Goal: Task Accomplishment & Management: Manage account settings

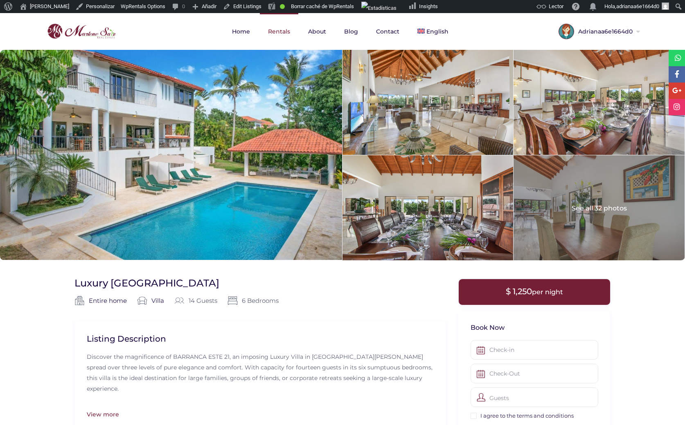
click at [275, 30] on link "Rentals" at bounding box center [279, 31] width 38 height 37
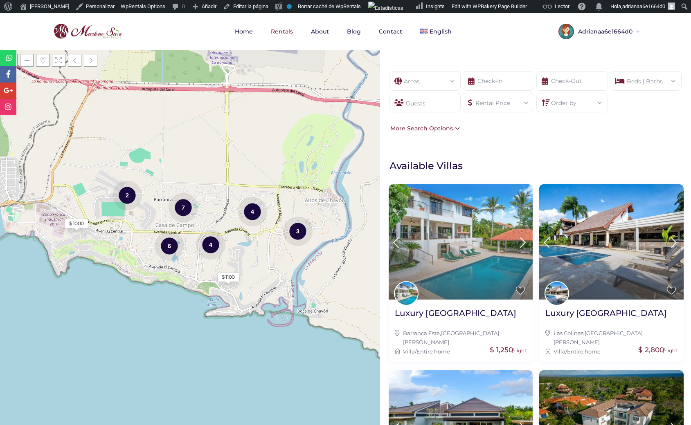
click at [439, 81] on div "Areas" at bounding box center [425, 79] width 58 height 14
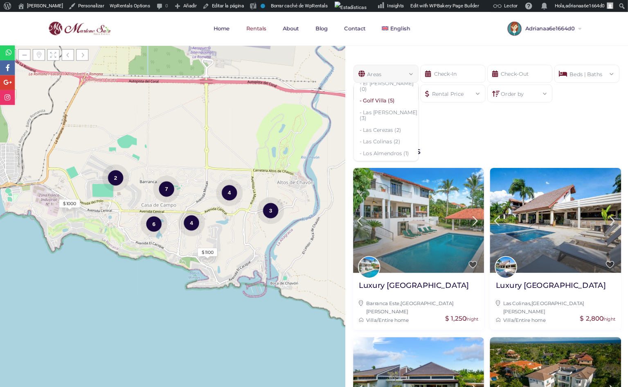
scroll to position [111, 0]
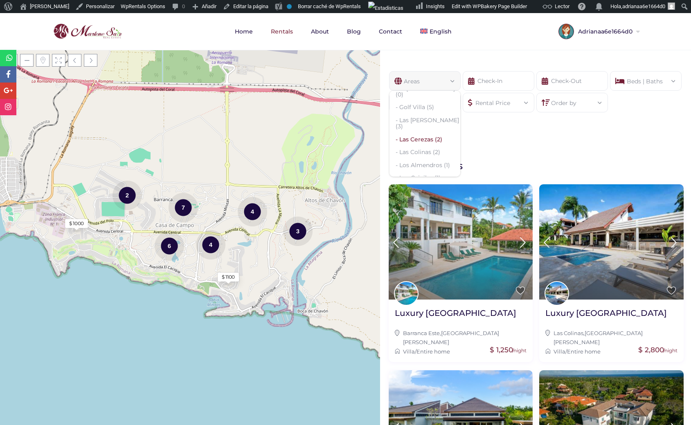
click at [414, 144] on li "- Las Cerezas (2)" at bounding box center [424, 139] width 71 height 13
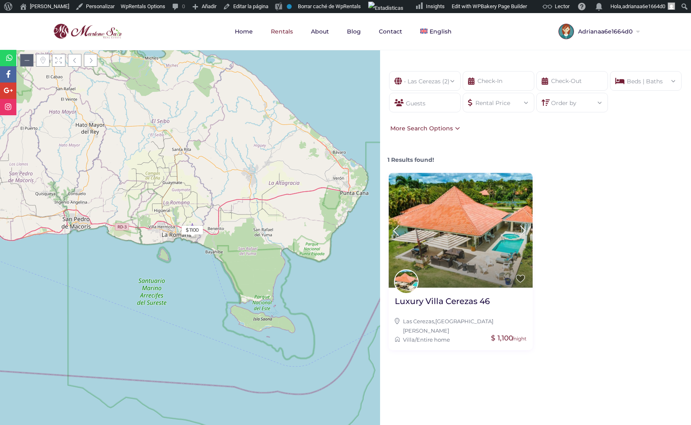
click at [28, 63] on span at bounding box center [26, 60] width 13 height 13
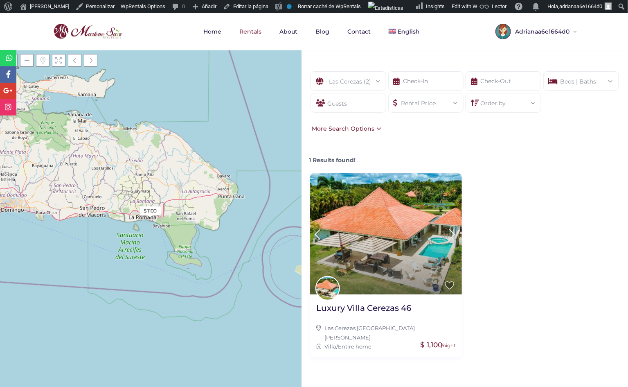
click at [18, 64] on div at bounding box center [150, 62] width 301 height 25
click at [17, 64] on span at bounding box center [10, 60] width 13 height 13
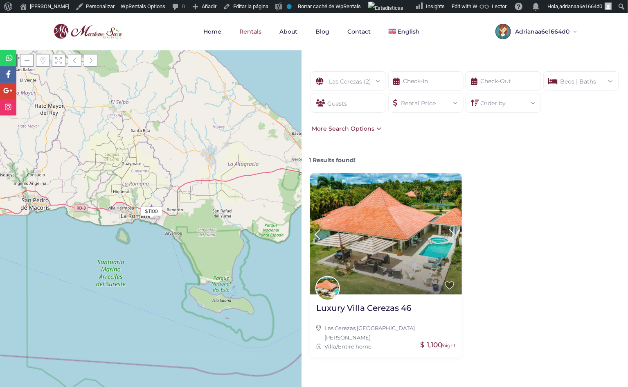
click at [17, 64] on span at bounding box center [10, 60] width 13 height 13
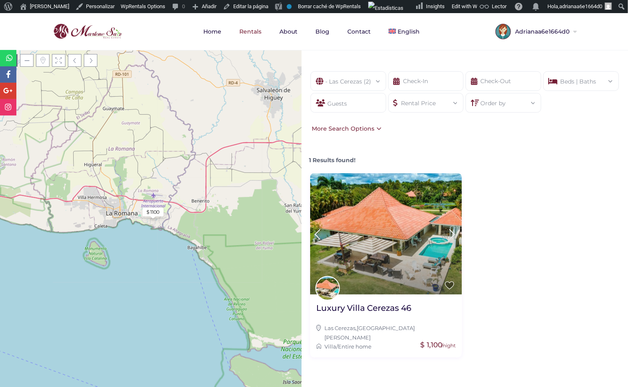
click at [17, 64] on span at bounding box center [10, 60] width 13 height 13
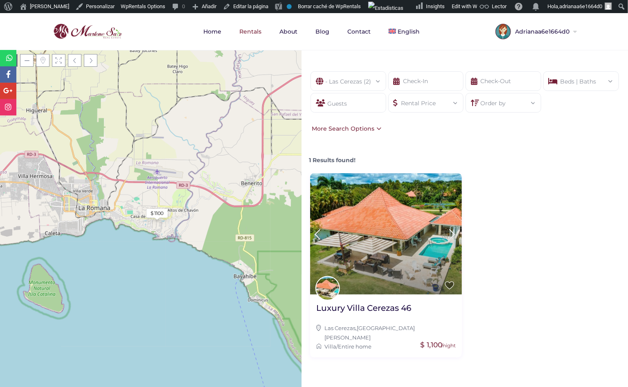
click at [17, 64] on span at bounding box center [10, 60] width 13 height 13
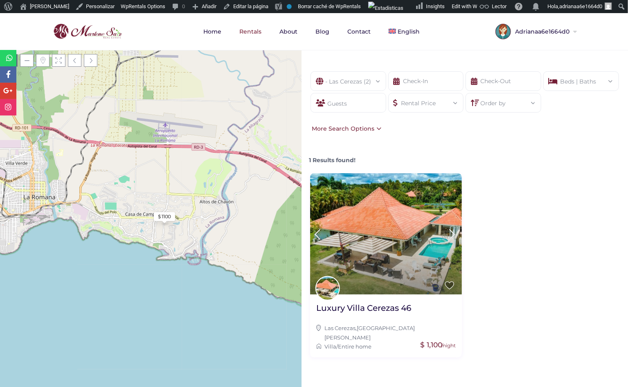
click at [17, 64] on span at bounding box center [10, 60] width 13 height 13
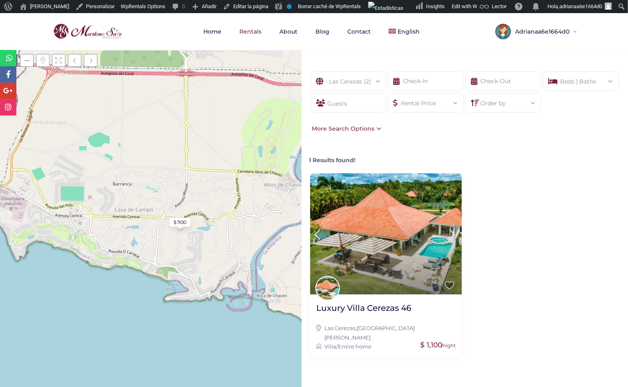
click at [17, 64] on span at bounding box center [10, 60] width 13 height 13
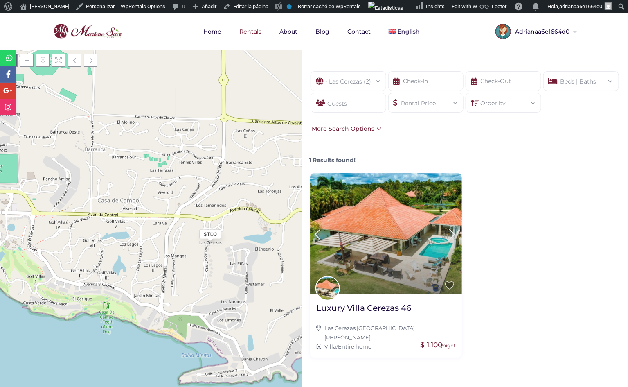
click at [17, 64] on span at bounding box center [10, 60] width 13 height 13
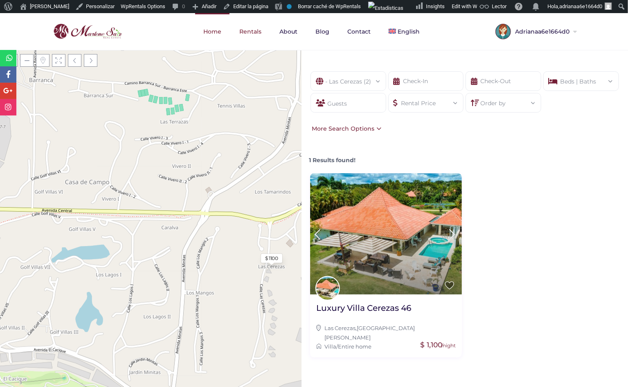
click at [214, 33] on link "Home" at bounding box center [212, 31] width 34 height 37
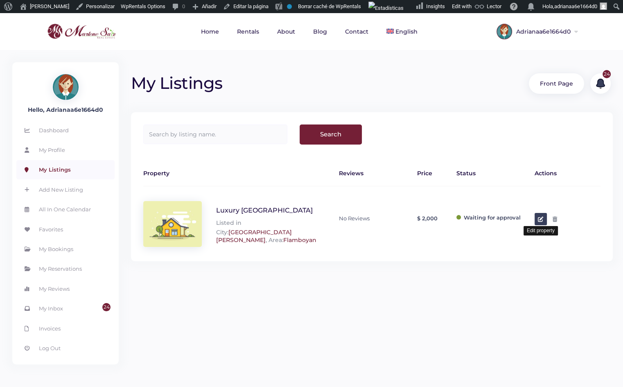
click at [541, 220] on icon at bounding box center [540, 218] width 5 height 5
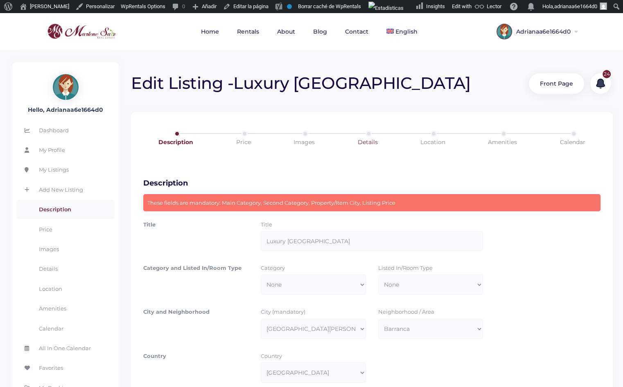
click at [363, 137] on link "Details" at bounding box center [367, 141] width 65 height 23
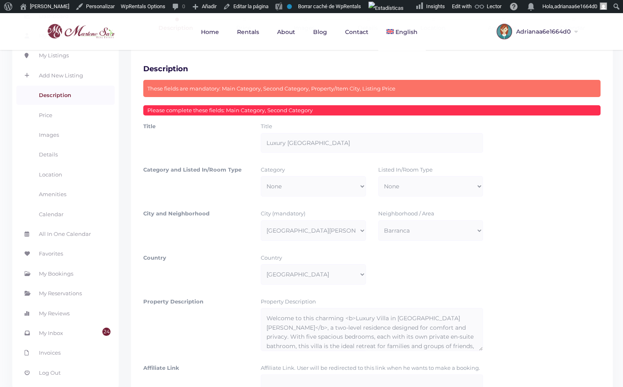
scroll to position [74, 0]
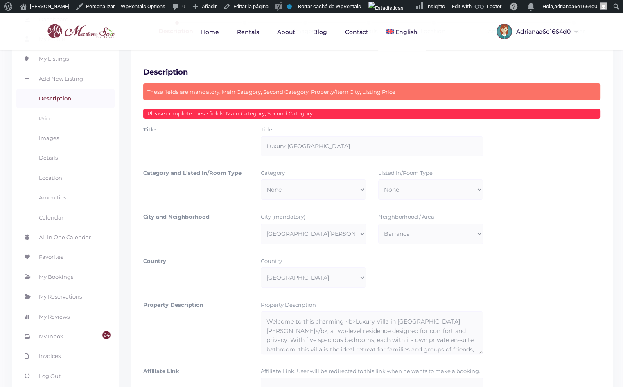
click at [313, 186] on select "None Apartment B & B Bungalow Cabin Condos Dorm House Loft Villa" at bounding box center [313, 189] width 105 height 20
select select "63"
click at [261, 179] on select "None Apartment B & B Bungalow Cabin Condos Dorm House Loft Villa" at bounding box center [313, 189] width 105 height 20
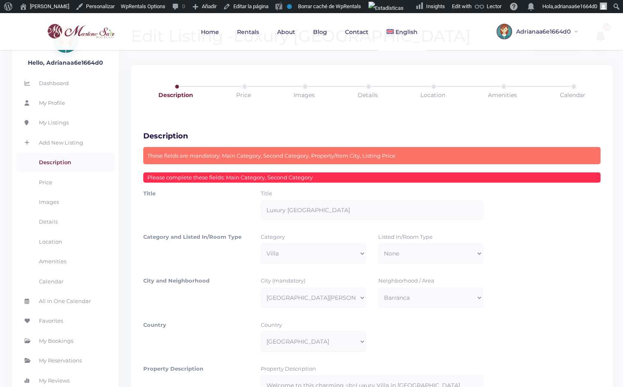
scroll to position [0, 0]
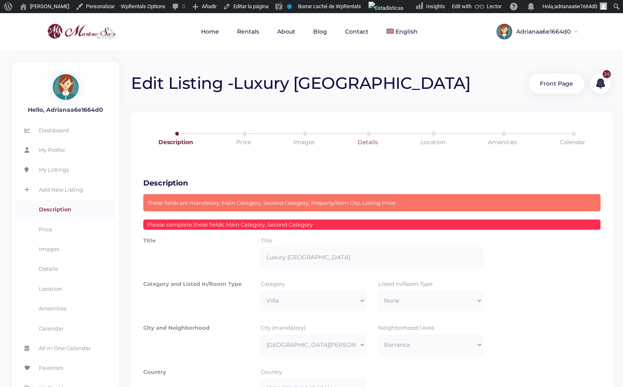
click at [365, 135] on link "Details" at bounding box center [367, 141] width 65 height 23
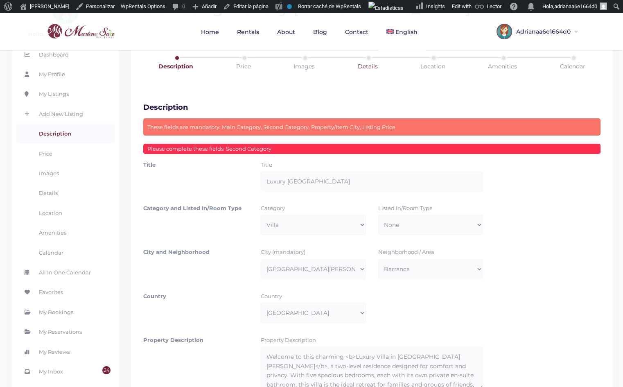
scroll to position [74, 0]
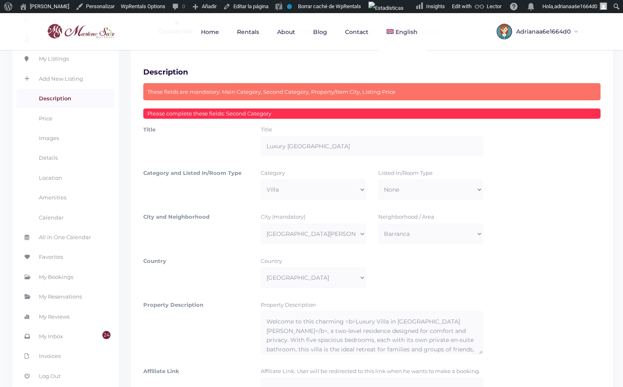
click at [406, 191] on select "None Entire home Private room Shared room" at bounding box center [430, 189] width 105 height 20
select select "26"
click at [378, 179] on select "None Entire home Private room Shared room" at bounding box center [430, 189] width 105 height 20
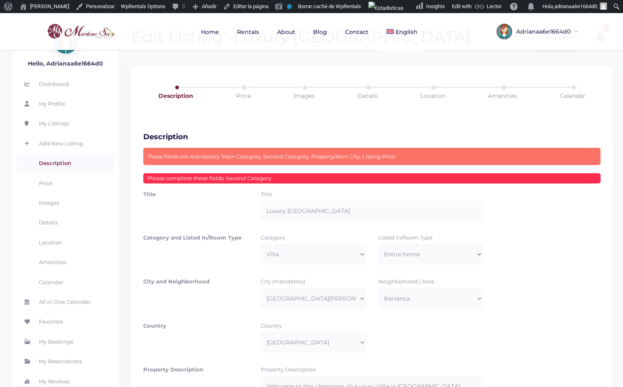
scroll to position [0, 0]
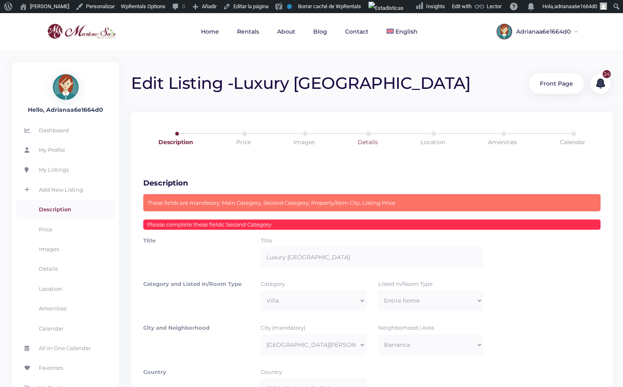
click at [369, 138] on link "Details" at bounding box center [367, 141] width 65 height 23
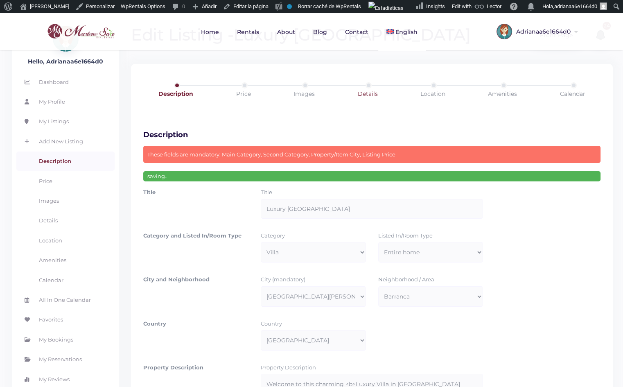
scroll to position [13, 0]
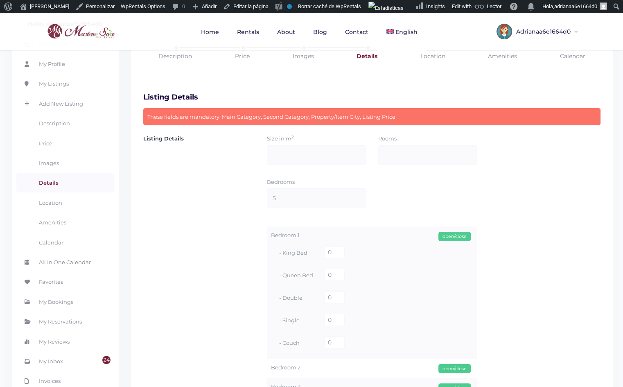
scroll to position [74, 0]
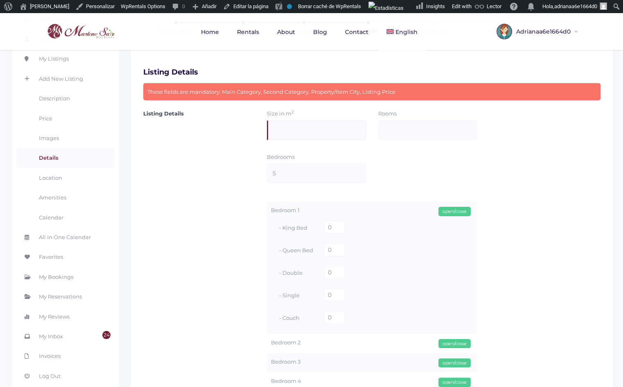
click at [285, 139] on input "Size in m 2" at bounding box center [316, 130] width 99 height 20
click at [336, 225] on input "0" at bounding box center [334, 227] width 20 height 12
type input "1"
click at [286, 202] on div "Bedroom 1 open/close - King Bed 1 - Queen Bed 0 - Double 0 - Single 0 - Couch 0" at bounding box center [372, 267] width 210 height 132
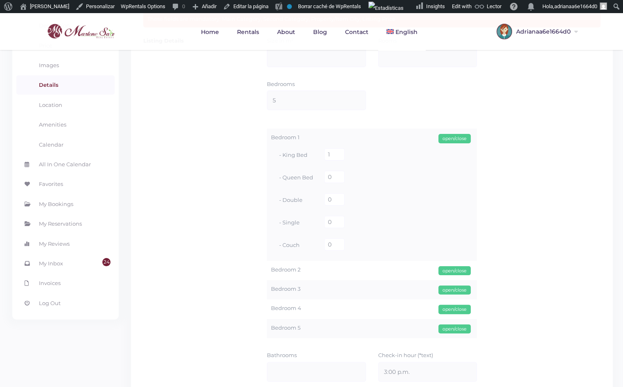
scroll to position [148, 0]
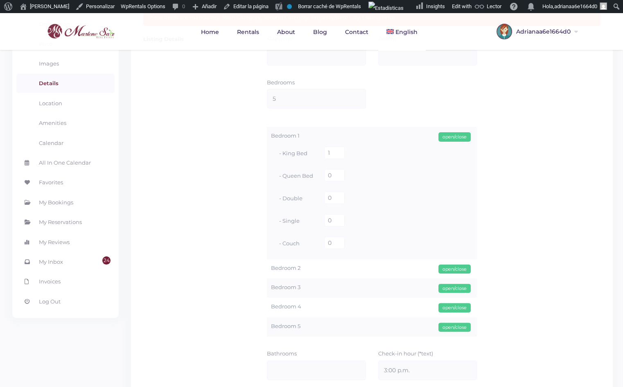
click at [290, 265] on label "Bedroom 2" at bounding box center [372, 267] width 202 height 9
click at [317, 270] on label "Bedroom 2" at bounding box center [372, 267] width 202 height 9
click at [444, 266] on div "open/close" at bounding box center [454, 268] width 32 height 9
click at [332, 288] on input "0" at bounding box center [334, 284] width 20 height 12
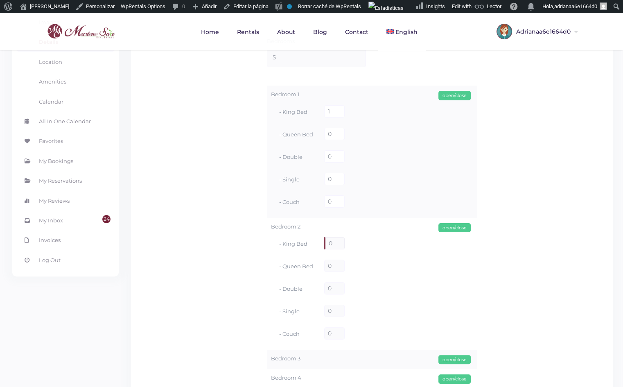
scroll to position [223, 0]
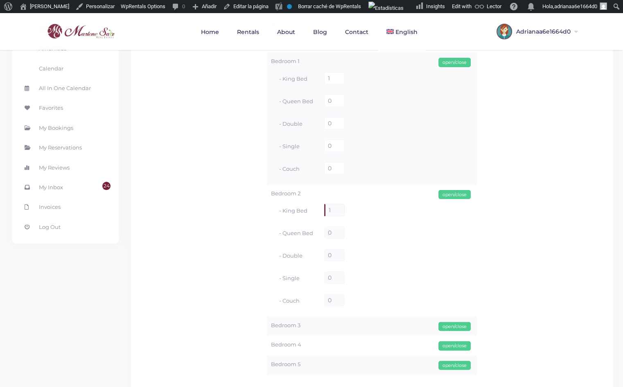
type input "1"
drag, startPoint x: 335, startPoint y: 254, endPoint x: 311, endPoint y: 251, distance: 24.7
click at [311, 251] on div "- Double 0" at bounding box center [372, 256] width 202 height 22
click at [310, 291] on div "- Couch 0" at bounding box center [372, 301] width 202 height 22
drag, startPoint x: 305, startPoint y: 299, endPoint x: 283, endPoint y: 302, distance: 21.9
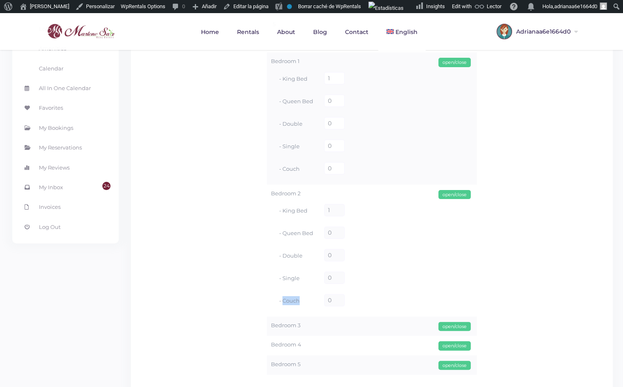
click at [283, 302] on label "- Couch" at bounding box center [299, 300] width 41 height 9
copy label "Couch"
drag, startPoint x: 296, startPoint y: 278, endPoint x: 283, endPoint y: 279, distance: 12.3
click at [283, 279] on label "- Single" at bounding box center [299, 277] width 41 height 9
copy label "Single"
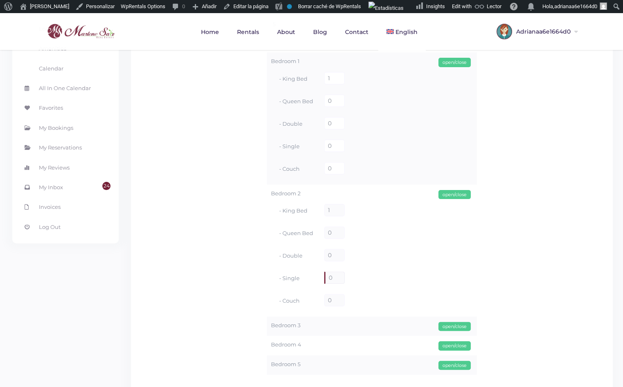
click at [333, 280] on input "0" at bounding box center [334, 277] width 20 height 12
type input "2"
type input "1"
click at [335, 274] on input "1" at bounding box center [334, 277] width 20 height 12
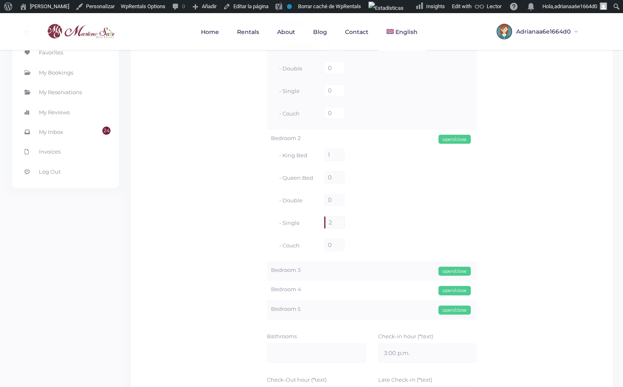
scroll to position [297, 0]
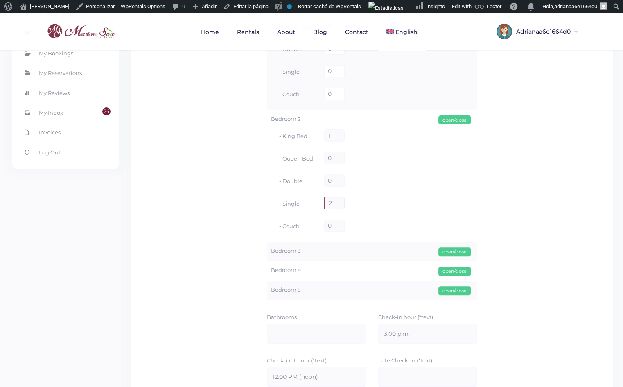
type input "2"
click at [450, 250] on div "open/close" at bounding box center [454, 251] width 32 height 9
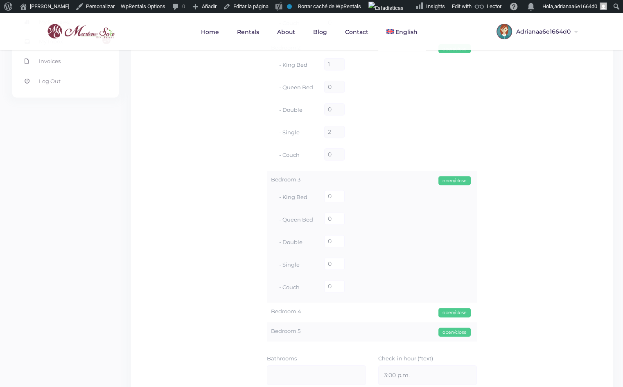
scroll to position [372, 0]
drag, startPoint x: 336, startPoint y: 218, endPoint x: 324, endPoint y: 217, distance: 11.5
click at [324, 217] on input "0" at bounding box center [334, 215] width 20 height 12
type input "1"
type input "2"
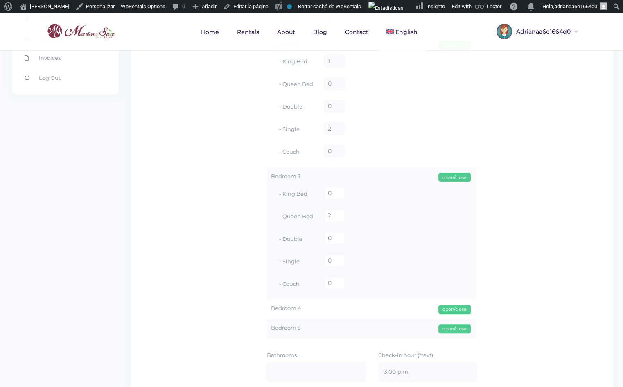
click at [448, 308] on div "open/close" at bounding box center [454, 308] width 32 height 9
drag, startPoint x: 335, startPoint y: 344, endPoint x: 313, endPoint y: 344, distance: 22.5
click at [313, 344] on div "- Queen Bed 0" at bounding box center [372, 348] width 202 height 22
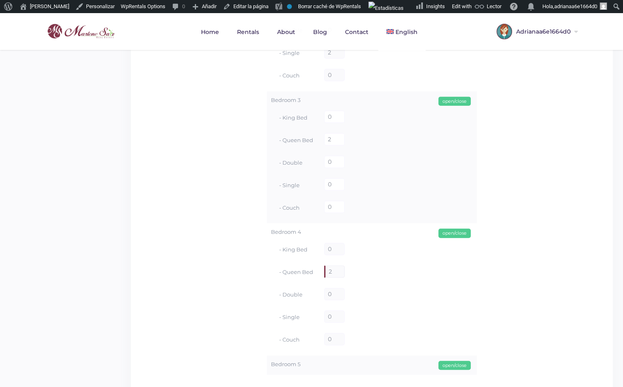
scroll to position [558, 0]
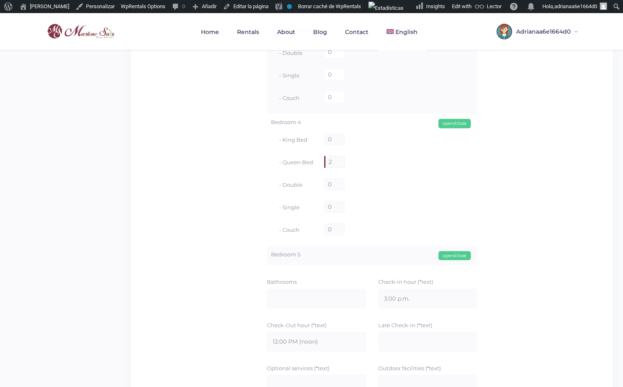
type input "2"
click at [446, 257] on div "open/close" at bounding box center [454, 255] width 32 height 9
click at [294, 318] on label "- Double" at bounding box center [299, 316] width 41 height 9
copy label "Double"
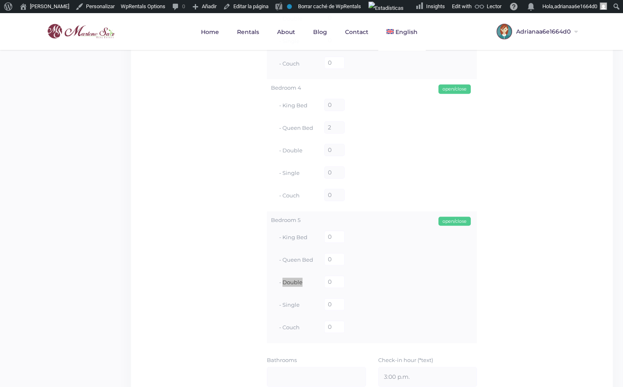
scroll to position [595, 0]
click at [288, 302] on label "- Single" at bounding box center [299, 301] width 41 height 9
click at [289, 302] on label "- Single" at bounding box center [299, 301] width 41 height 9
copy label "Single"
drag, startPoint x: 313, startPoint y: 258, endPoint x: 283, endPoint y: 258, distance: 29.5
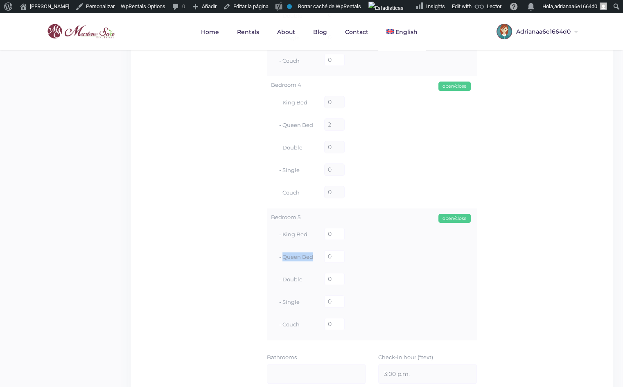
click at [283, 258] on label "- Queen Bed" at bounding box center [299, 256] width 41 height 9
drag, startPoint x: 335, startPoint y: 256, endPoint x: 317, endPoint y: 259, distance: 18.7
click at [317, 259] on div "- Queen Bed 0" at bounding box center [372, 257] width 202 height 22
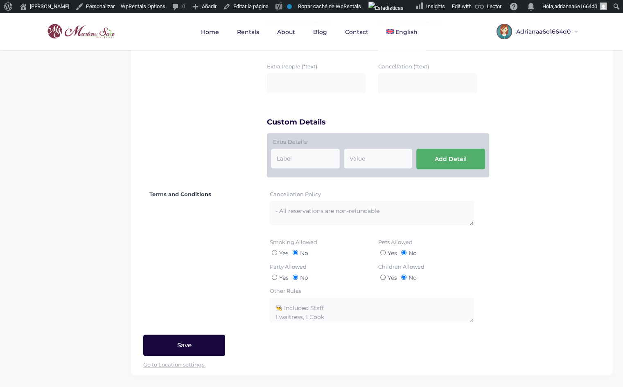
type input "1"
click at [188, 341] on input "Save" at bounding box center [184, 344] width 82 height 21
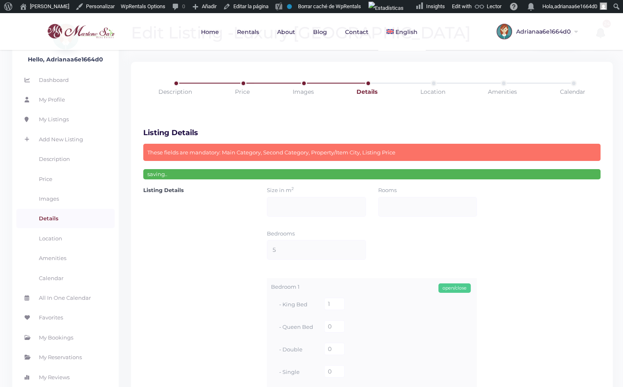
scroll to position [13, 0]
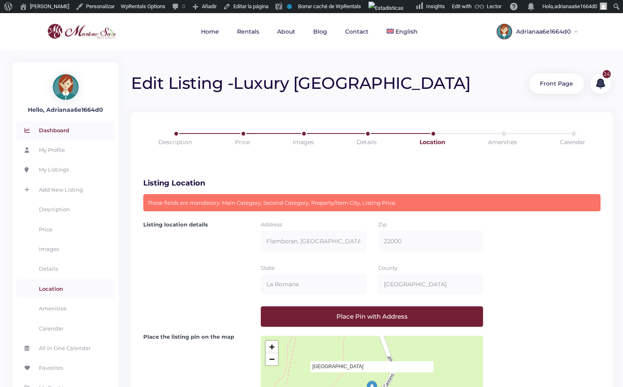
click at [61, 128] on link "Dashboard" at bounding box center [65, 130] width 98 height 19
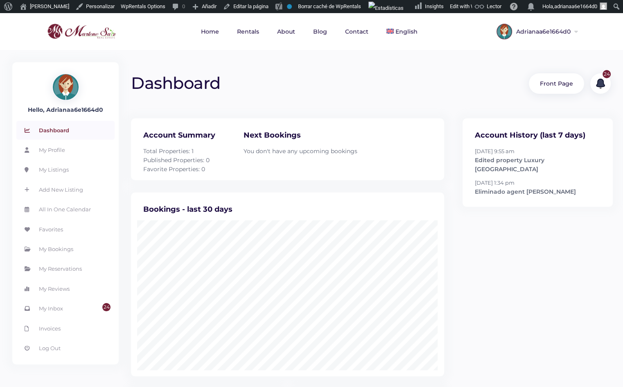
scroll to position [196, 325]
click at [73, 168] on link "My Listings" at bounding box center [65, 169] width 98 height 19
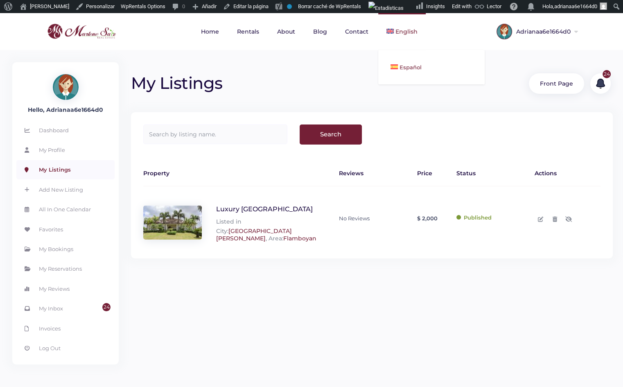
click at [408, 62] on link "Español" at bounding box center [431, 67] width 106 height 18
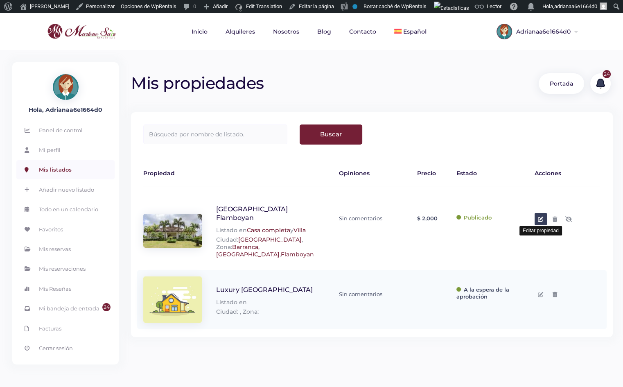
click at [540, 216] on icon at bounding box center [540, 218] width 5 height 5
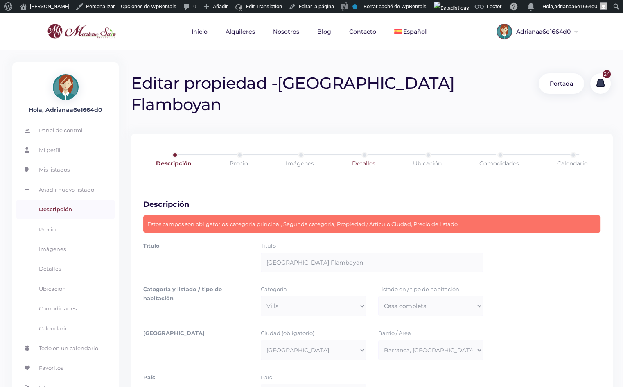
click at [359, 152] on link "Detalles" at bounding box center [362, 163] width 63 height 23
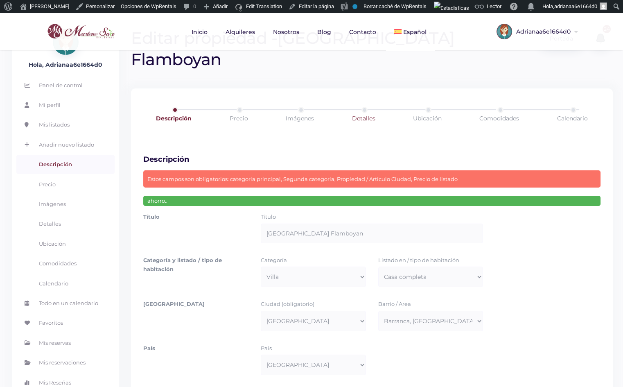
scroll to position [13, 0]
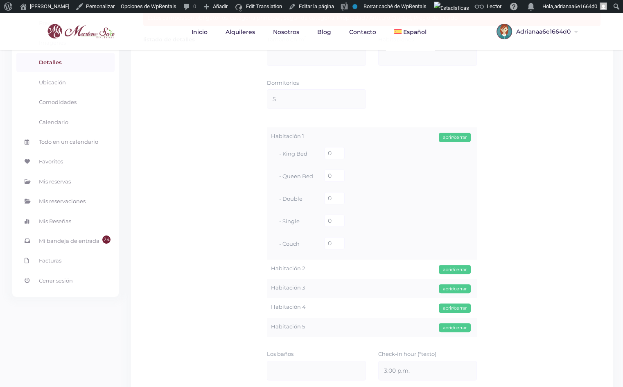
scroll to position [186, 0]
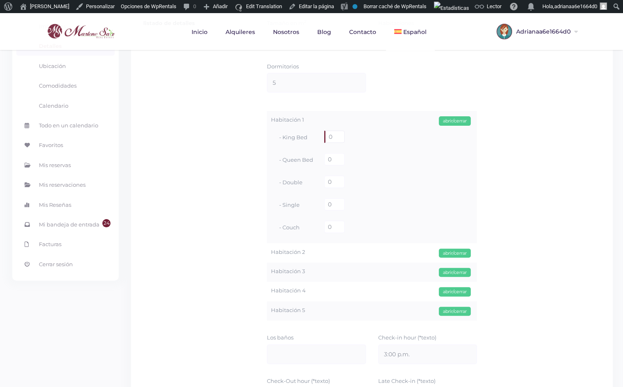
click at [331, 130] on input "0" at bounding box center [334, 136] width 20 height 12
type input "0"
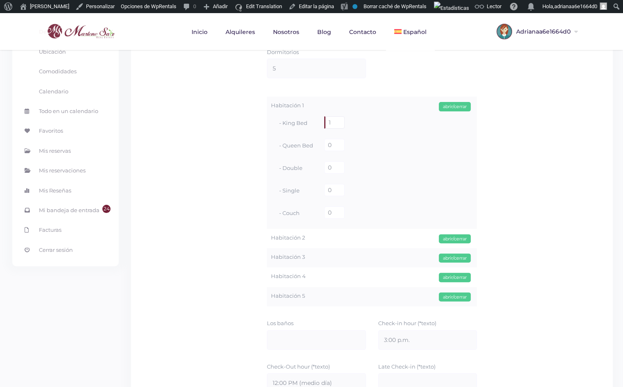
scroll to position [223, 0]
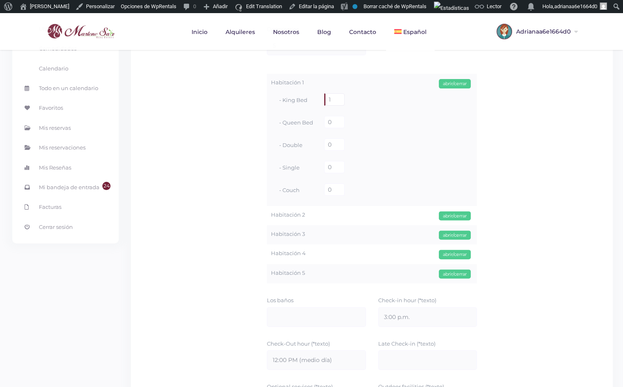
type input "1"
click at [322, 210] on label "Habitación 2" at bounding box center [372, 214] width 202 height 9
click at [445, 211] on div "abrir/cerrar" at bounding box center [455, 215] width 32 height 9
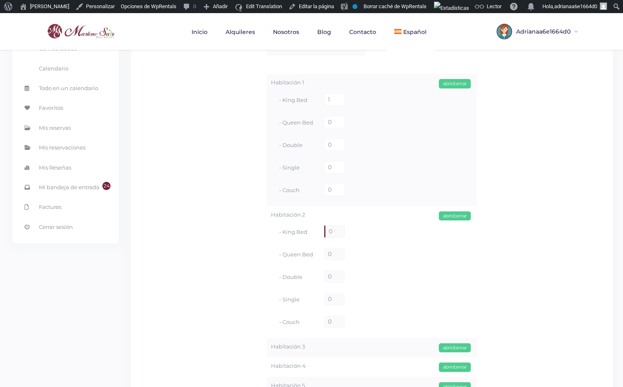
click at [337, 225] on input "0" at bounding box center [334, 231] width 20 height 12
type input "2"
type input "1"
drag, startPoint x: 335, startPoint y: 276, endPoint x: 315, endPoint y: 281, distance: 20.6
click at [314, 288] on div "- Single 0" at bounding box center [372, 299] width 202 height 22
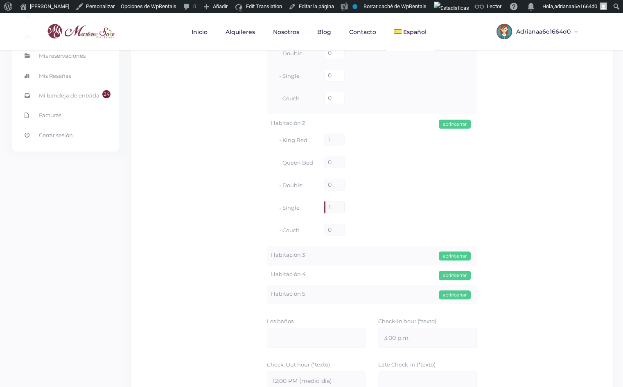
scroll to position [335, 0]
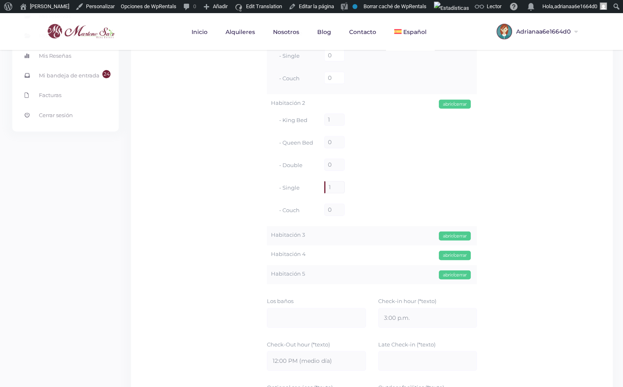
type input "1"
click at [453, 231] on div "abrir/cerrar" at bounding box center [455, 235] width 32 height 9
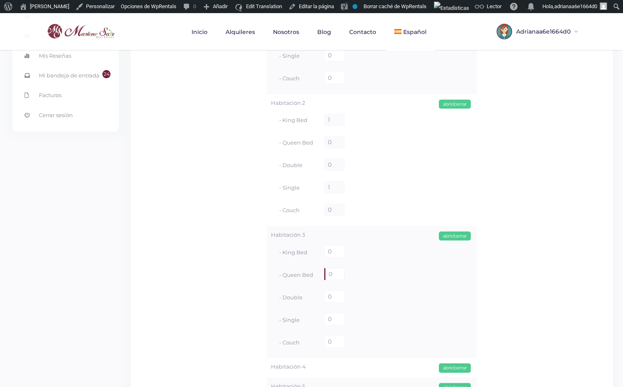
drag, startPoint x: 333, startPoint y: 251, endPoint x: 295, endPoint y: 247, distance: 37.9
click at [295, 263] on div "- Queen Bed 0" at bounding box center [372, 274] width 202 height 22
type input "2"
click at [459, 363] on div "abrir/cerrar" at bounding box center [455, 367] width 32 height 9
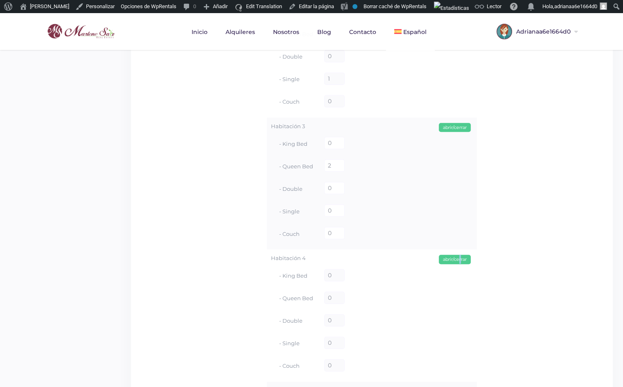
scroll to position [446, 0]
drag, startPoint x: 330, startPoint y: 276, endPoint x: 311, endPoint y: 277, distance: 18.9
click at [319, 284] on div "- Queen Bed 0" at bounding box center [372, 295] width 202 height 22
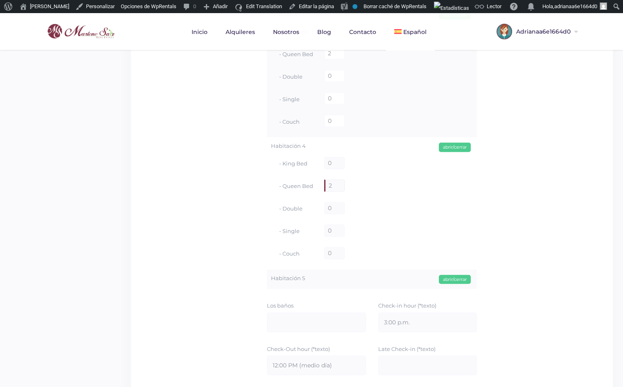
scroll to position [558, 0]
type input "2"
click at [448, 272] on div "abrir/cerrar" at bounding box center [455, 276] width 32 height 9
drag, startPoint x: 333, startPoint y: 293, endPoint x: 320, endPoint y: 294, distance: 13.1
click at [320, 304] on div "- Queen Bed 0" at bounding box center [372, 315] width 202 height 22
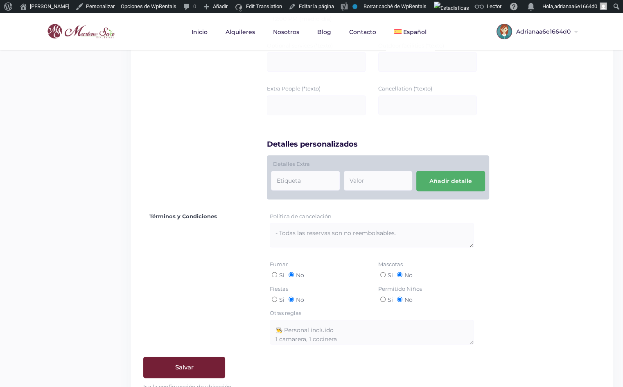
scroll to position [1015, 0]
type input "2"
click at [191, 355] on input "Salvar" at bounding box center [184, 365] width 82 height 21
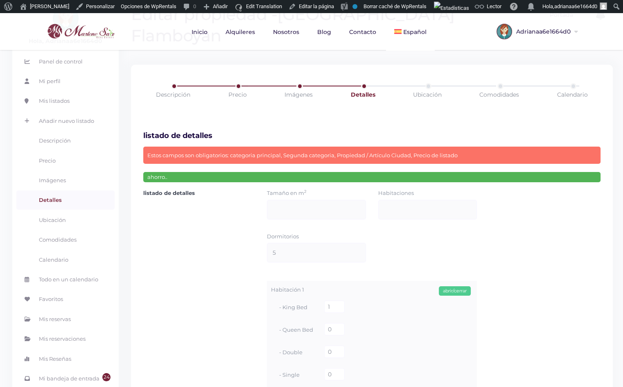
scroll to position [13, 0]
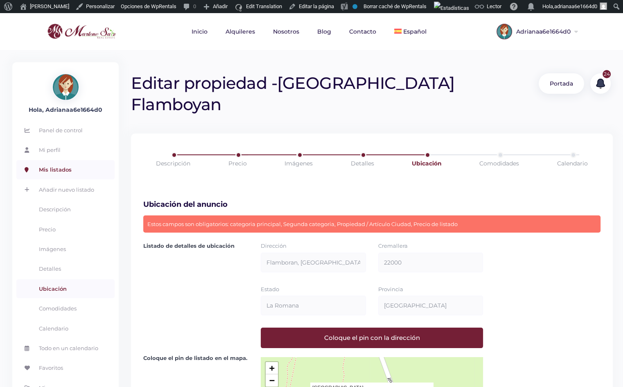
click at [54, 174] on link "Mis listados" at bounding box center [65, 169] width 98 height 19
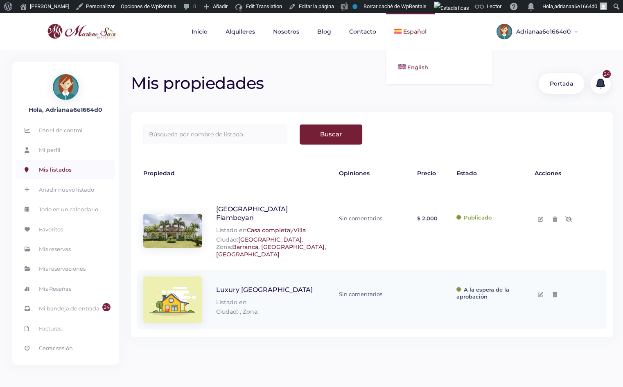
click at [409, 65] on span "English" at bounding box center [417, 67] width 21 height 7
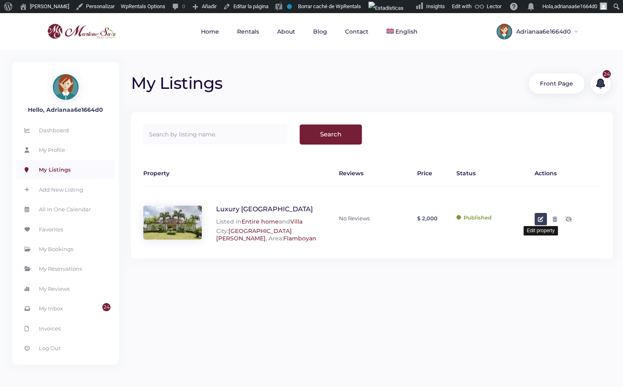
click at [540, 221] on icon at bounding box center [540, 218] width 5 height 5
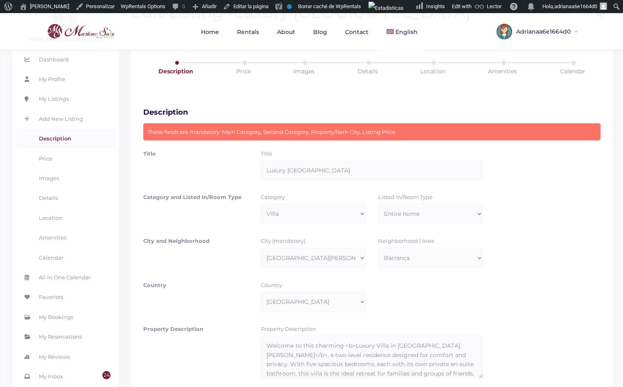
scroll to position [37, 0]
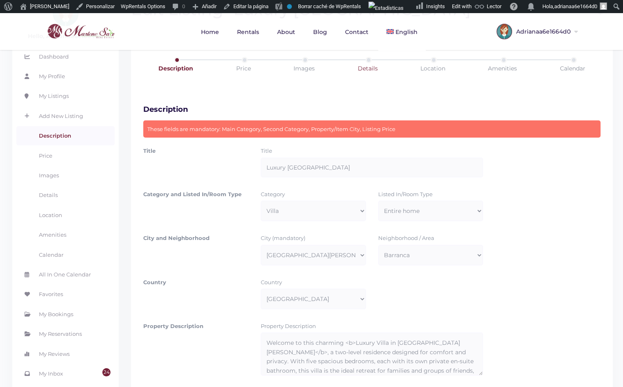
click at [371, 60] on link "Details" at bounding box center [367, 68] width 65 height 23
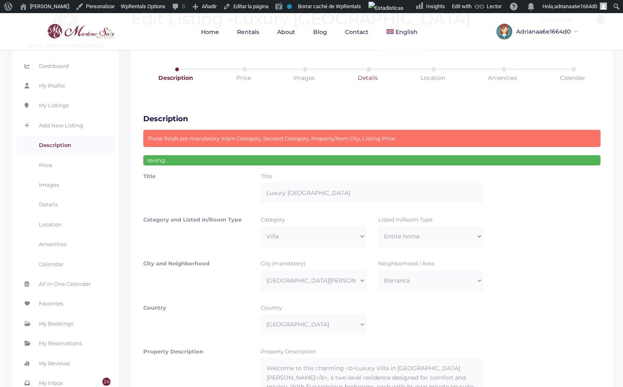
scroll to position [13, 0]
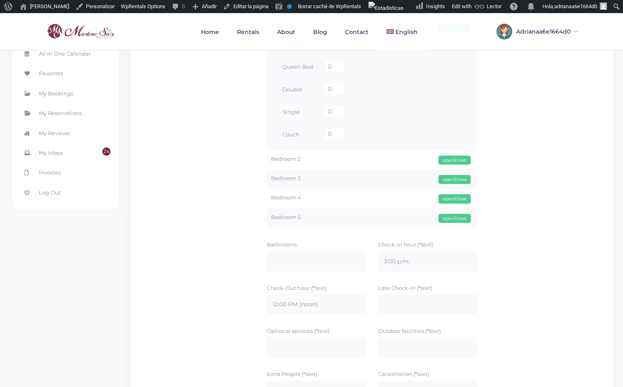
scroll to position [260, 0]
click at [450, 216] on div "open/close" at bounding box center [454, 215] width 32 height 9
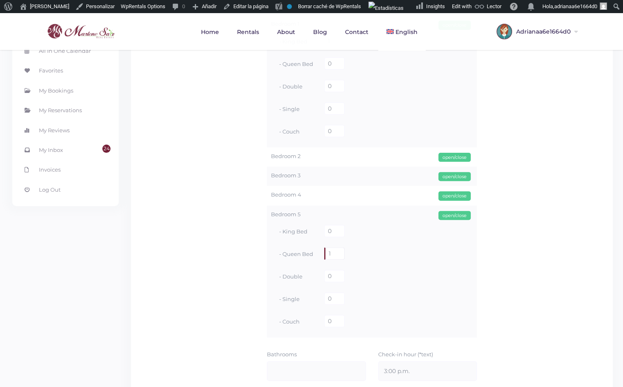
drag, startPoint x: 337, startPoint y: 250, endPoint x: 314, endPoint y: 250, distance: 22.5
click at [314, 250] on div "- Queen Bed 1" at bounding box center [372, 254] width 202 height 22
type input "2"
click at [286, 191] on label "Bedroom 4" at bounding box center [372, 194] width 202 height 9
drag, startPoint x: 458, startPoint y: 200, endPoint x: 457, endPoint y: 196, distance: 4.4
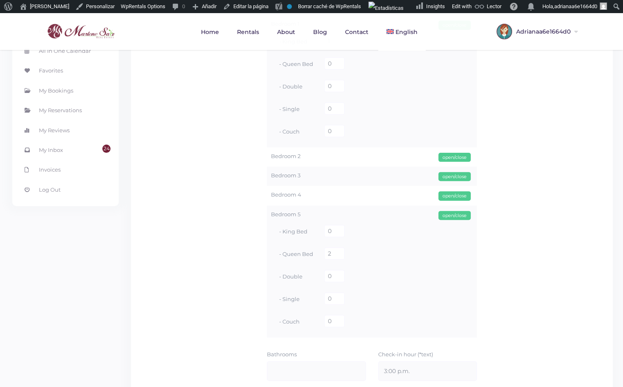
click at [458, 200] on div "Bedroom 4 open/close - King Bed 0 - Queen Bed 2 - Double 0 - Single 0 - Couch 0" at bounding box center [372, 195] width 210 height 19
click at [455, 194] on div "open/close" at bounding box center [454, 195] width 32 height 9
click at [449, 176] on div "open/close" at bounding box center [454, 176] width 32 height 9
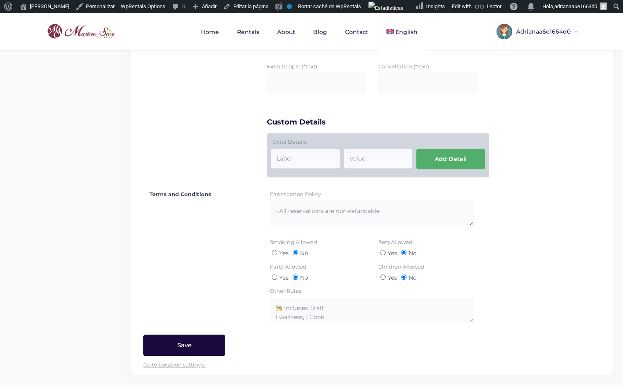
click at [160, 340] on input "Save" at bounding box center [184, 344] width 82 height 21
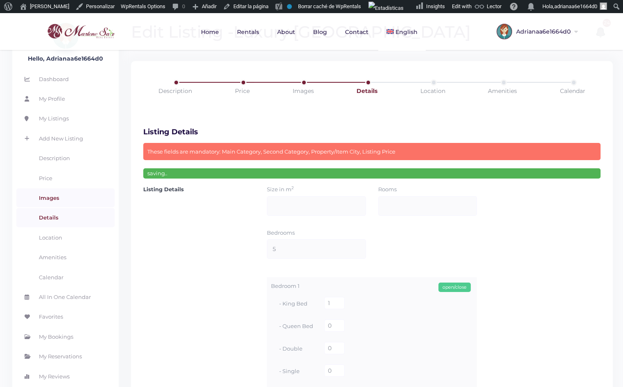
scroll to position [13, 0]
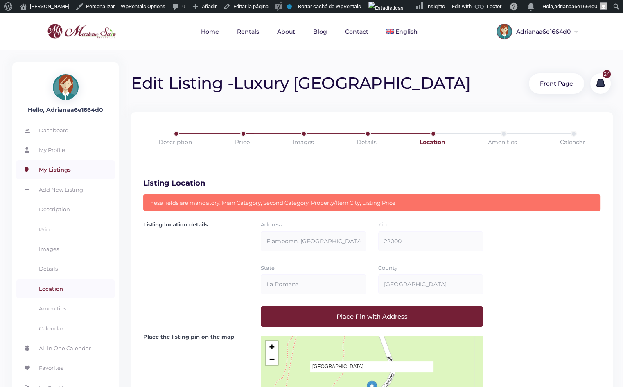
click at [53, 168] on link "My Listings" at bounding box center [65, 169] width 98 height 19
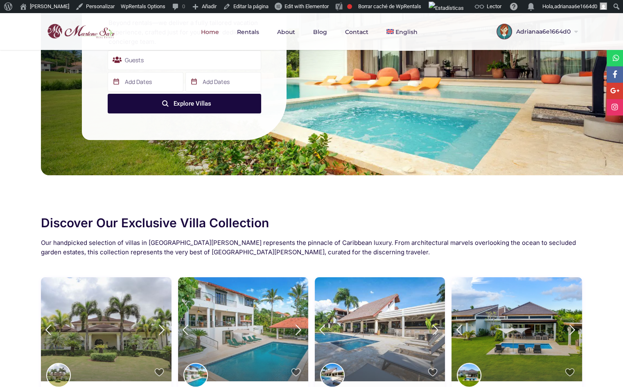
scroll to position [260, 0]
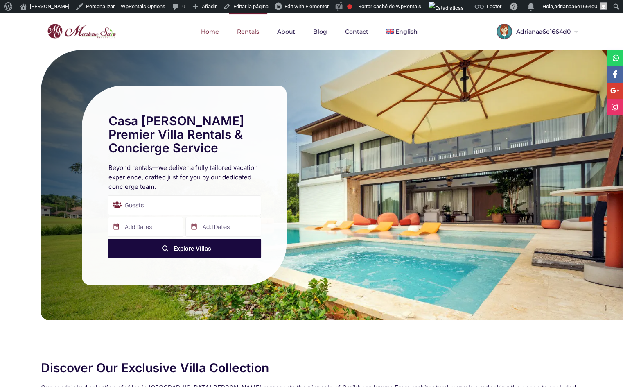
click at [255, 27] on link "Rentals" at bounding box center [248, 31] width 38 height 37
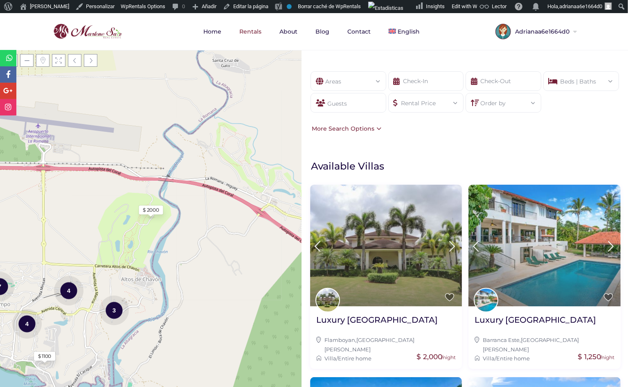
click at [358, 74] on div "Areas" at bounding box center [348, 79] width 63 height 14
click at [335, 108] on li "- Golf Villa (5)" at bounding box center [348, 107] width 75 height 13
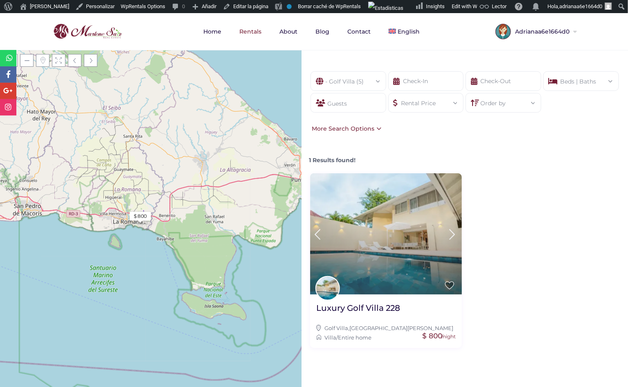
click at [370, 85] on div "- Golf Villa (5)" at bounding box center [348, 79] width 63 height 14
click at [407, 65] on span "Español" at bounding box center [413, 67] width 22 height 7
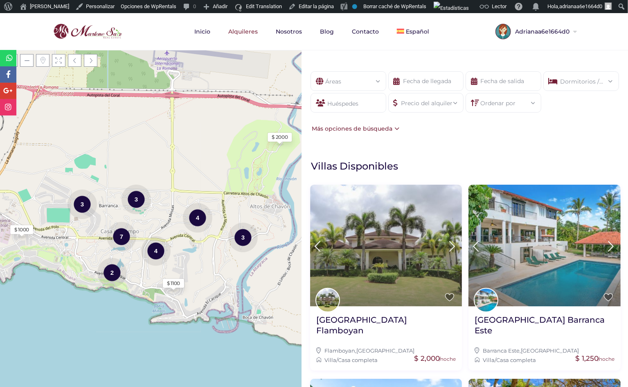
click at [359, 84] on div "Áreas" at bounding box center [348, 79] width 63 height 14
click at [349, 144] on li "- Golf Villa (5)" at bounding box center [348, 144] width 75 height 13
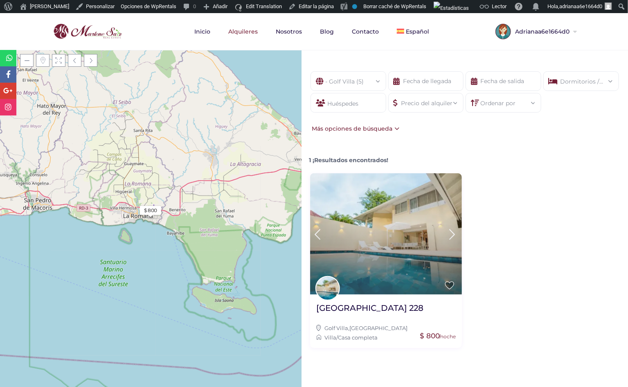
click at [88, 29] on img at bounding box center [87, 32] width 73 height 20
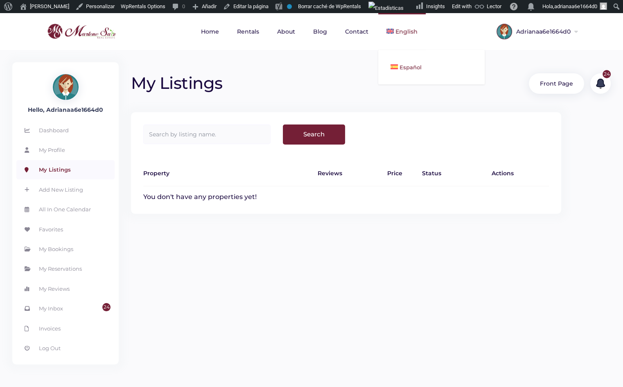
click at [409, 61] on link "Español" at bounding box center [431, 67] width 106 height 18
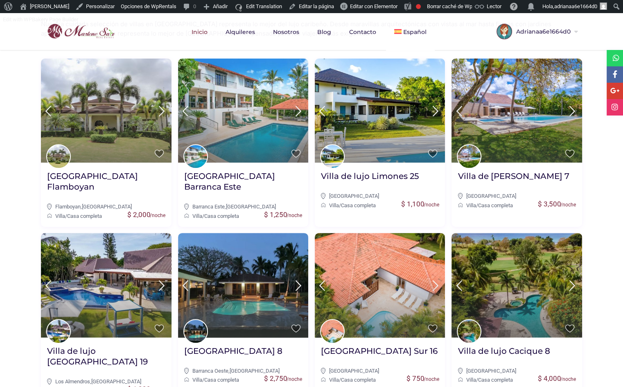
scroll to position [335, 0]
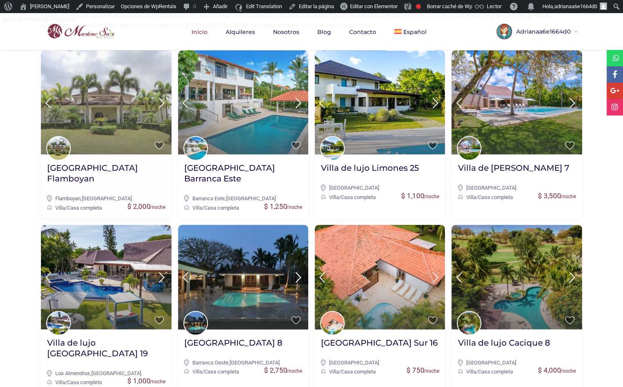
click at [133, 90] on img at bounding box center [106, 102] width 130 height 104
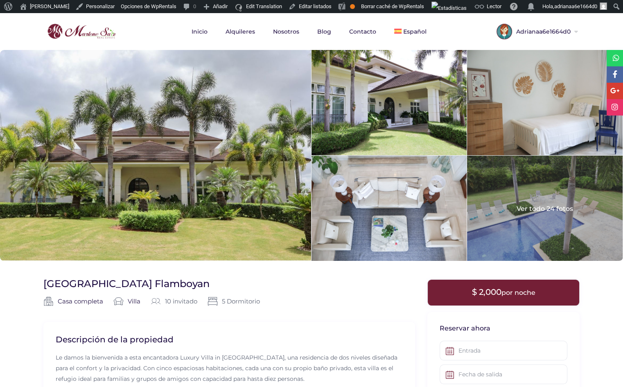
click at [98, 35] on img at bounding box center [81, 32] width 73 height 20
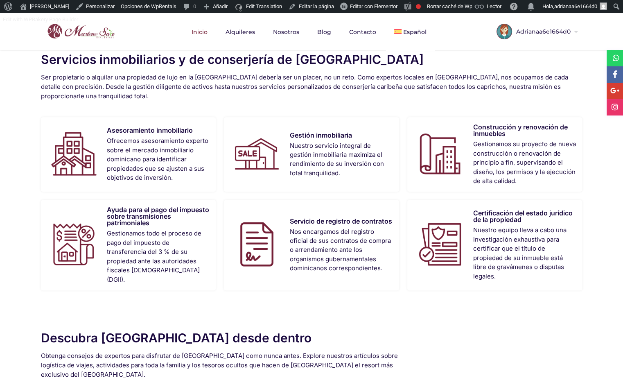
scroll to position [684, 0]
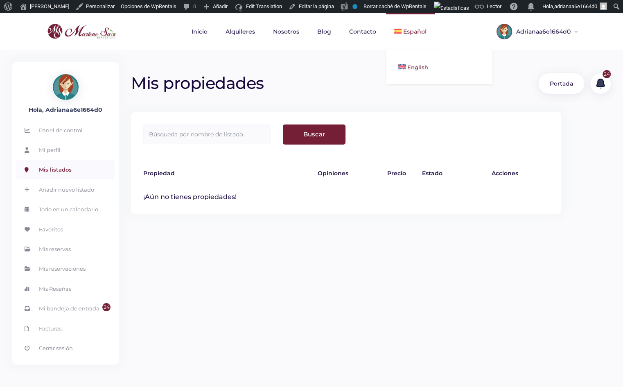
click at [404, 66] on img at bounding box center [401, 66] width 7 height 5
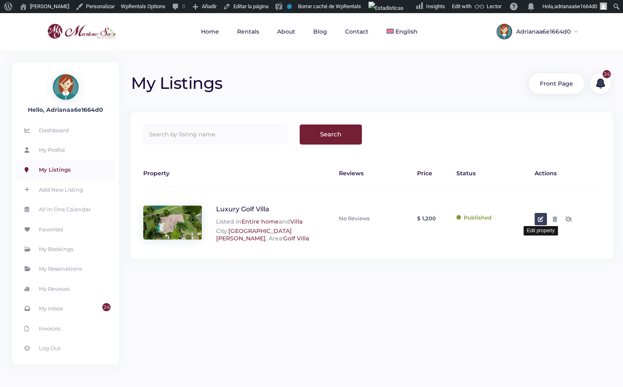
click at [542, 218] on icon at bounding box center [540, 218] width 5 height 5
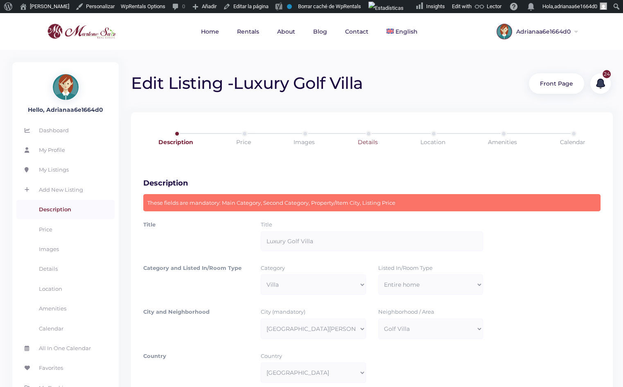
click at [365, 136] on link "Details" at bounding box center [367, 141] width 65 height 23
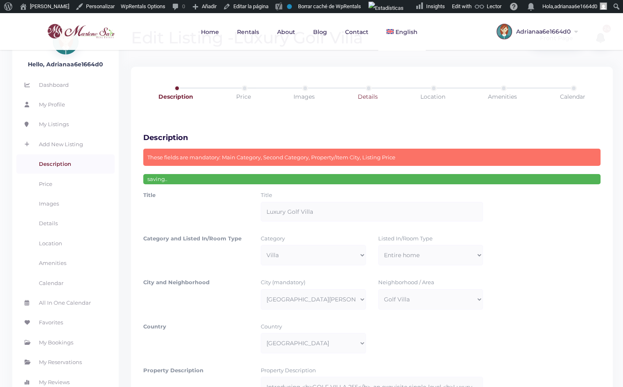
scroll to position [13, 0]
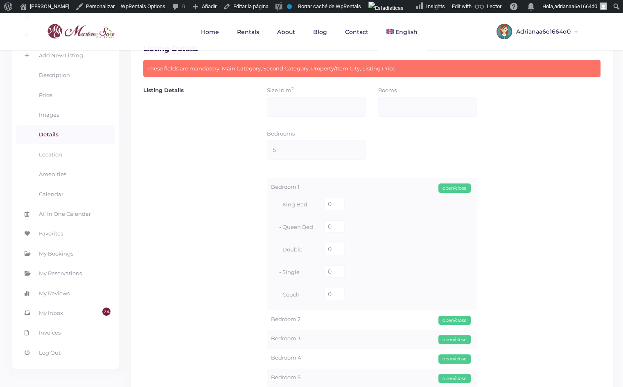
scroll to position [111, 0]
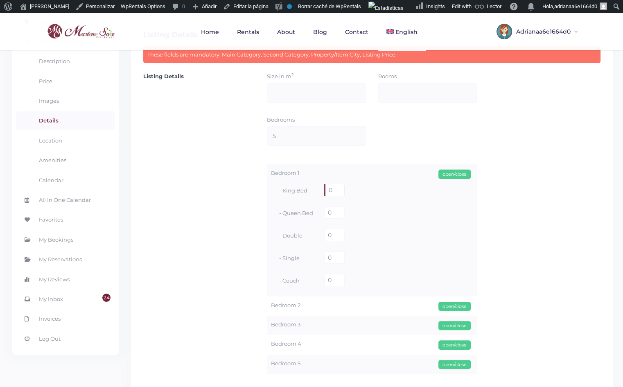
drag, startPoint x: 332, startPoint y: 189, endPoint x: 313, endPoint y: 191, distance: 18.5
click at [315, 191] on div "- King Bed 0" at bounding box center [372, 191] width 202 height 22
type input "1"
click at [454, 170] on div "open/close" at bounding box center [454, 173] width 32 height 9
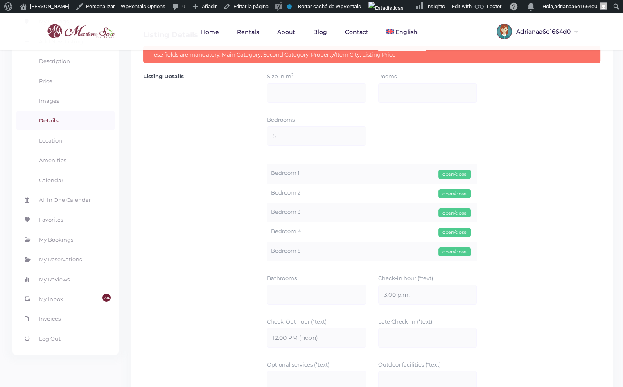
click at [458, 195] on div "open/close" at bounding box center [454, 193] width 32 height 9
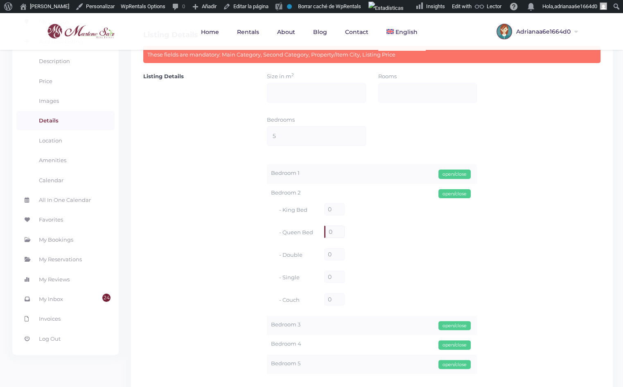
drag, startPoint x: 336, startPoint y: 234, endPoint x: 319, endPoint y: 233, distance: 17.2
click at [319, 233] on div "- Queen Bed 0" at bounding box center [372, 232] width 202 height 22
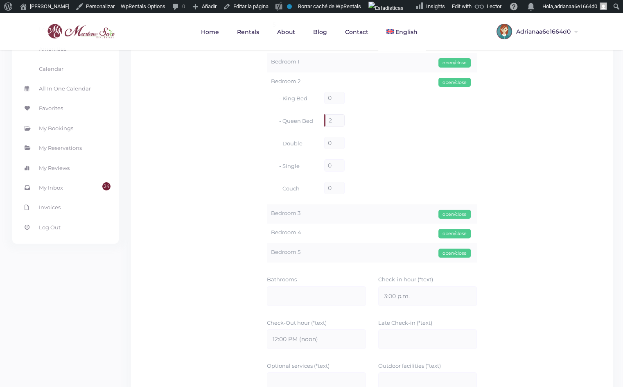
scroll to position [223, 0]
type input "2"
click at [457, 213] on div "open/close" at bounding box center [454, 213] width 32 height 9
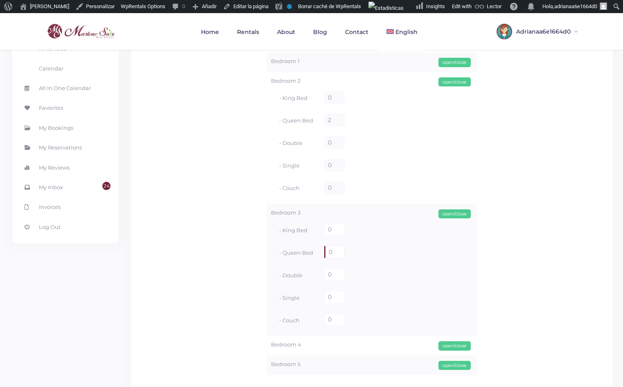
drag, startPoint x: 334, startPoint y: 252, endPoint x: 307, endPoint y: 252, distance: 27.0
click at [307, 252] on div "- Queen Bed 0" at bounding box center [372, 252] width 202 height 22
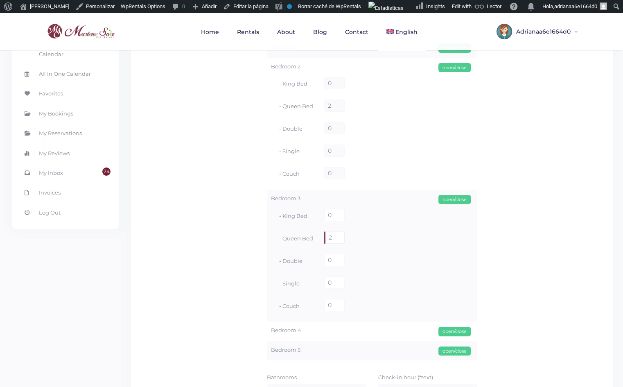
scroll to position [297, 0]
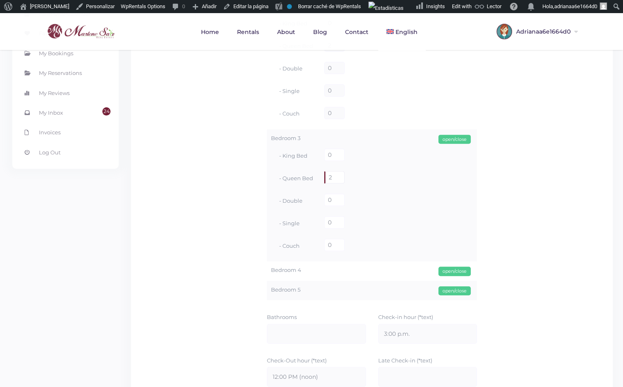
type input "2"
click at [461, 273] on div "open/close" at bounding box center [454, 270] width 32 height 9
drag, startPoint x: 334, startPoint y: 309, endPoint x: 320, endPoint y: 311, distance: 13.7
click at [325, 310] on input "0" at bounding box center [334, 309] width 20 height 12
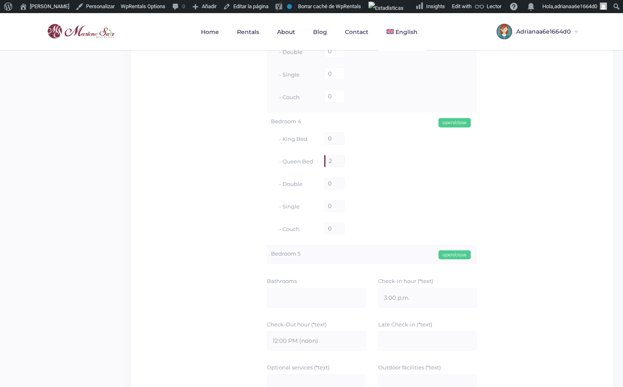
scroll to position [446, 0]
type input "2"
drag, startPoint x: 449, startPoint y: 250, endPoint x: 442, endPoint y: 252, distance: 7.0
click at [449, 250] on div "open/close" at bounding box center [454, 254] width 32 height 9
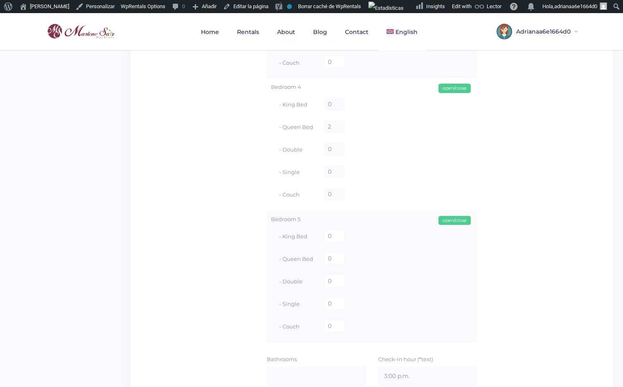
scroll to position [483, 0]
drag, startPoint x: 327, startPoint y: 257, endPoint x: 286, endPoint y: 253, distance: 41.1
click at [292, 257] on div "- Queen Bed 0" at bounding box center [372, 256] width 202 height 22
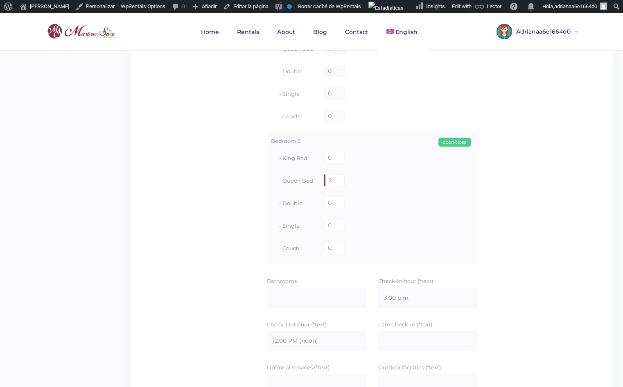
scroll to position [595, 0]
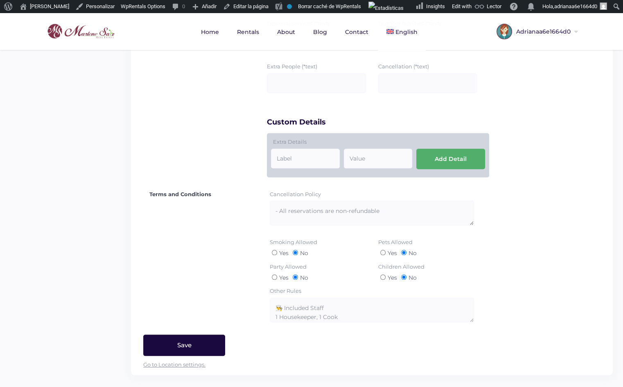
type input "2"
click at [168, 351] on input "Save" at bounding box center [184, 344] width 82 height 21
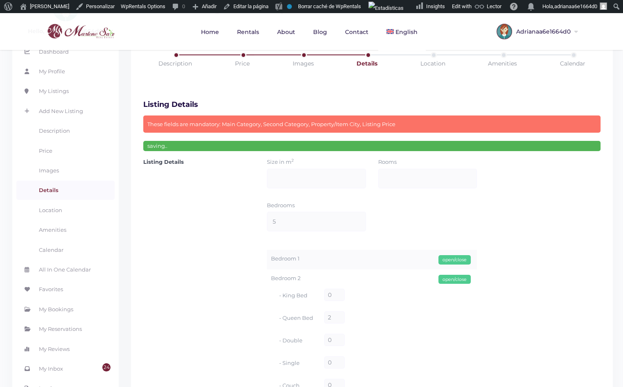
scroll to position [13, 0]
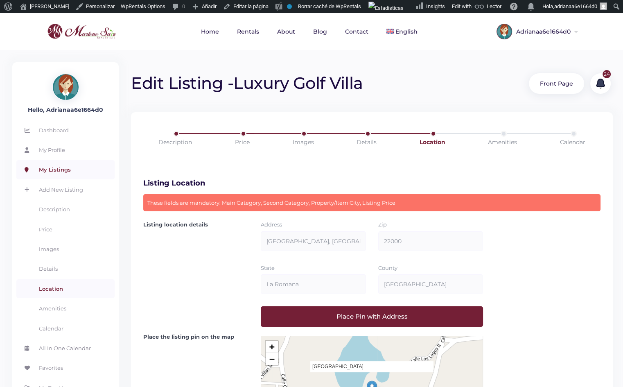
click at [58, 167] on link "My Listings" at bounding box center [65, 169] width 98 height 19
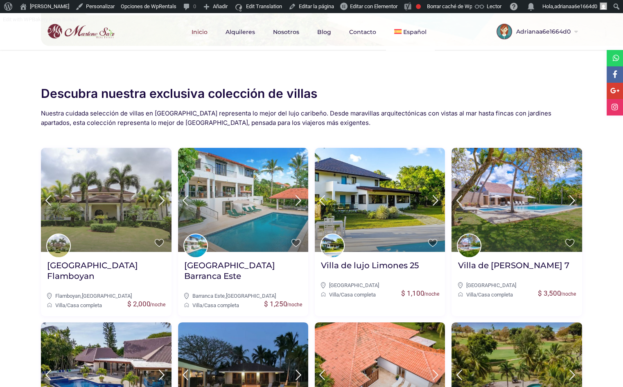
scroll to position [233, 0]
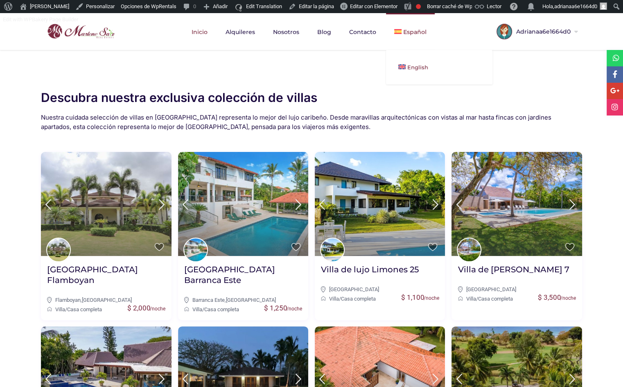
click at [398, 68] on img at bounding box center [401, 66] width 7 height 5
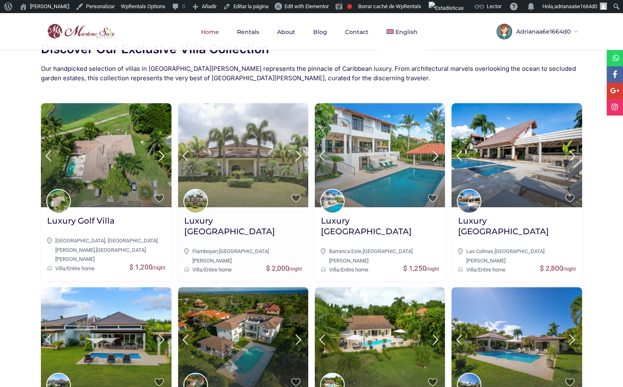
scroll to position [297, 0]
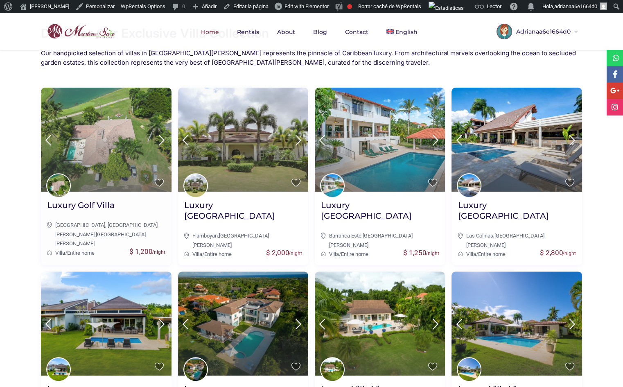
click at [109, 142] on img at bounding box center [106, 140] width 130 height 104
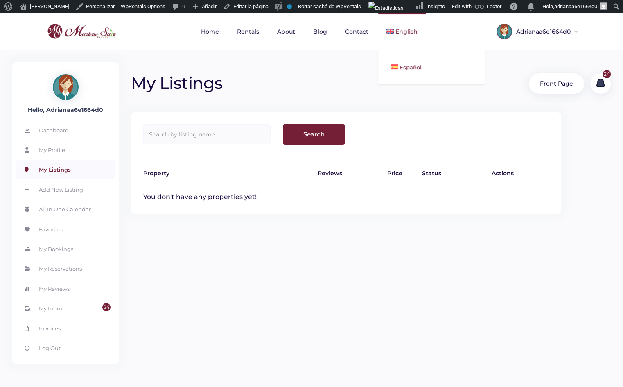
click at [405, 70] on span "Español" at bounding box center [410, 67] width 22 height 7
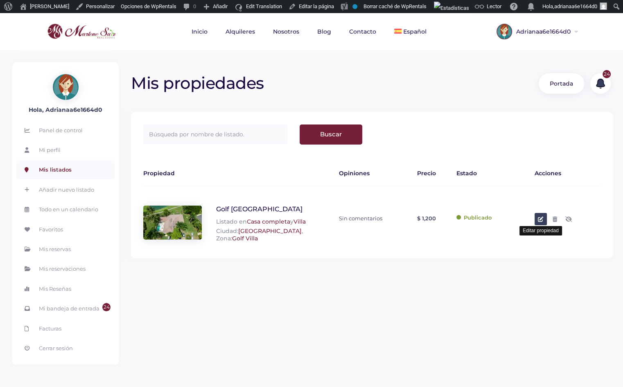
click at [538, 221] on icon at bounding box center [540, 218] width 5 height 5
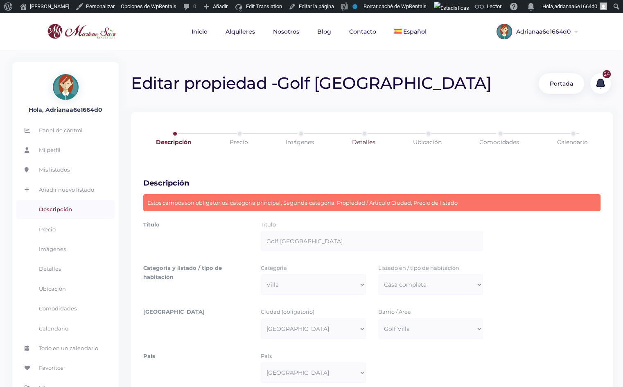
click at [360, 136] on link "Detalles" at bounding box center [362, 141] width 63 height 23
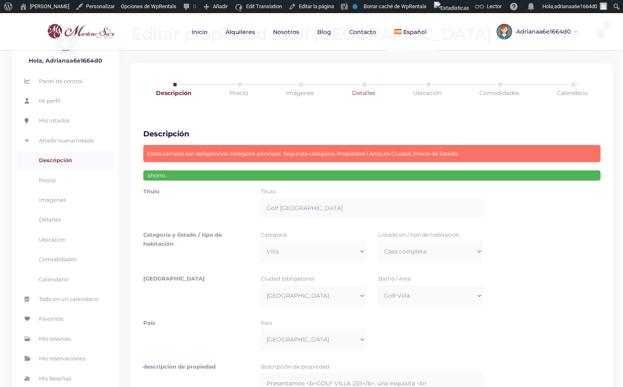
scroll to position [13, 0]
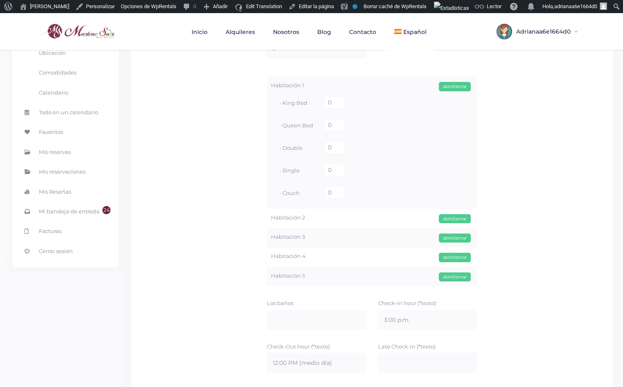
scroll to position [223, 0]
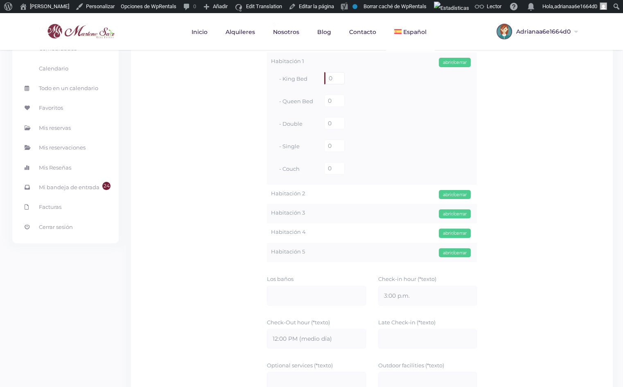
drag, startPoint x: 338, startPoint y: 79, endPoint x: 328, endPoint y: 77, distance: 10.0
click at [328, 77] on input "0" at bounding box center [334, 78] width 20 height 12
type input "1"
click at [315, 193] on label "Habitación 2" at bounding box center [372, 193] width 202 height 9
click at [457, 194] on div "abrir/cerrar" at bounding box center [455, 194] width 32 height 9
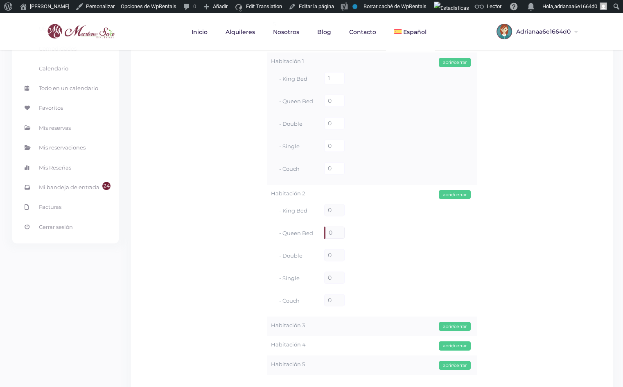
drag, startPoint x: 332, startPoint y: 231, endPoint x: 310, endPoint y: 234, distance: 21.6
click at [310, 234] on div "- Queen Bed 0" at bounding box center [372, 233] width 202 height 22
type input "2"
click at [460, 322] on div "abrir/cerrar" at bounding box center [455, 326] width 32 height 9
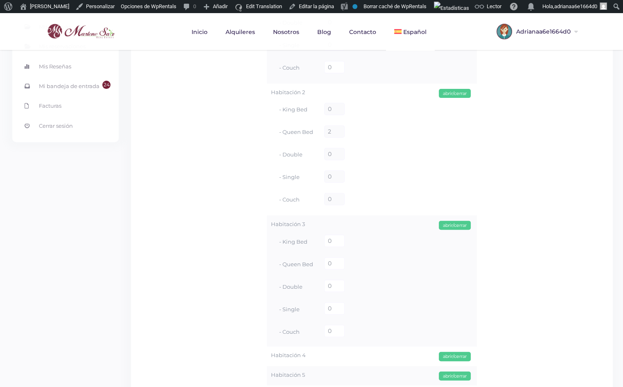
scroll to position [335, 0]
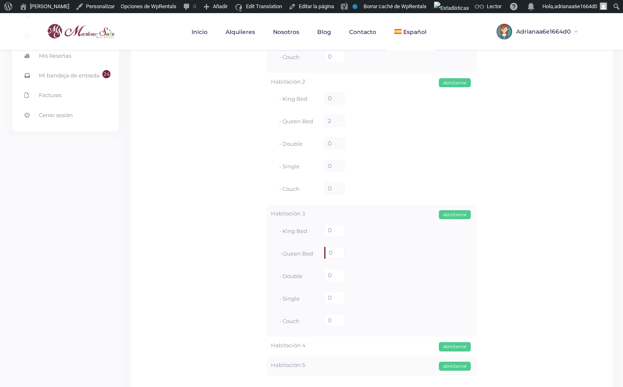
drag, startPoint x: 335, startPoint y: 251, endPoint x: 303, endPoint y: 249, distance: 32.8
click at [303, 249] on div "- Queen Bed 0" at bounding box center [372, 253] width 202 height 22
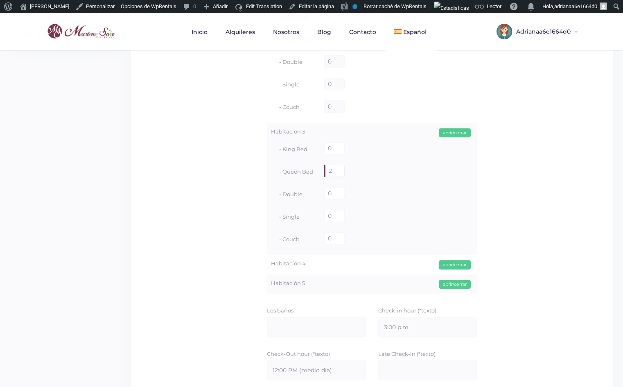
scroll to position [446, 0]
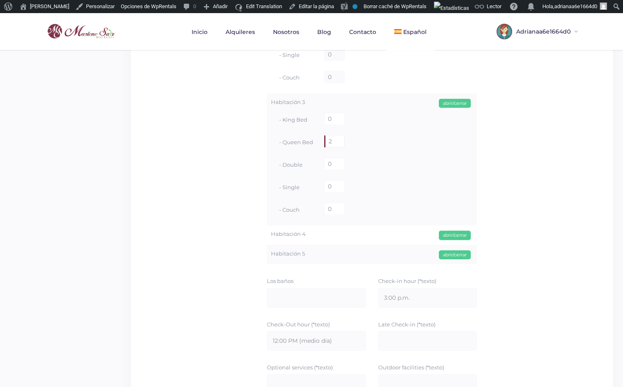
type input "2"
click at [447, 236] on div "abrir/cerrar" at bounding box center [455, 234] width 32 height 9
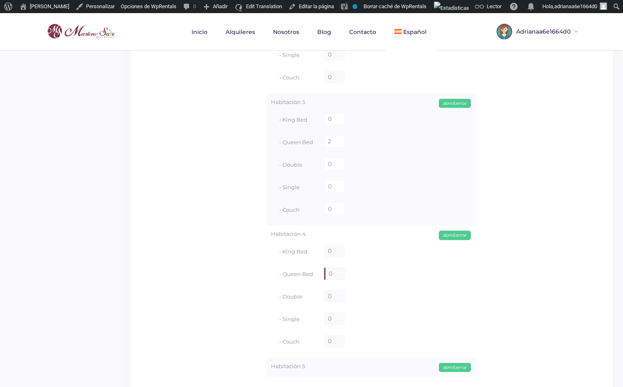
drag, startPoint x: 332, startPoint y: 270, endPoint x: 317, endPoint y: 271, distance: 14.8
click at [315, 272] on div "- Queen Bed 0" at bounding box center [372, 274] width 202 height 22
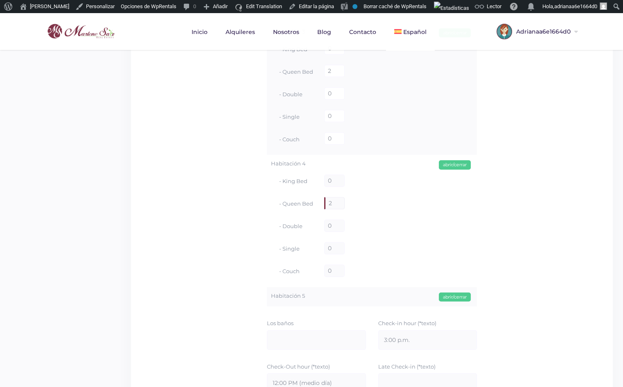
scroll to position [520, 0]
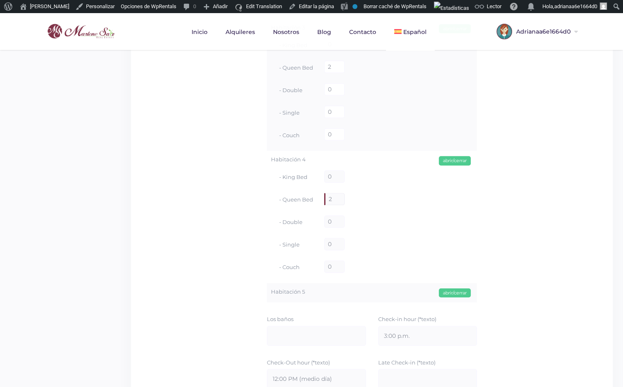
type input "2"
click at [458, 285] on div "Habitación 5 abrir/cerrar - King Bed 0 - Queen Bed 0 - Double 0 - Single 0 - Co…" at bounding box center [372, 292] width 210 height 19
click at [457, 292] on div "abrir/cerrar" at bounding box center [455, 292] width 32 height 9
drag, startPoint x: 335, startPoint y: 327, endPoint x: 293, endPoint y: 329, distance: 41.8
click at [297, 329] on div "- Queen Bed 0" at bounding box center [372, 331] width 202 height 22
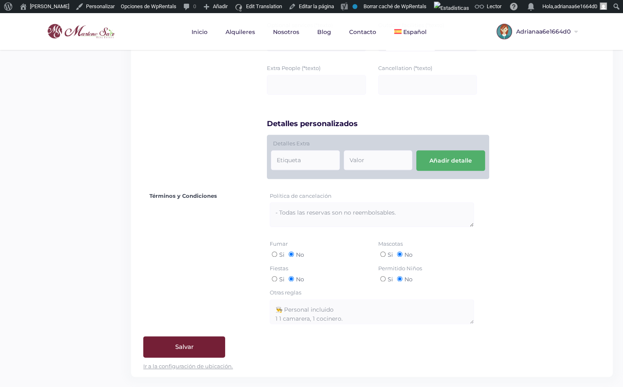
scroll to position [1015, 0]
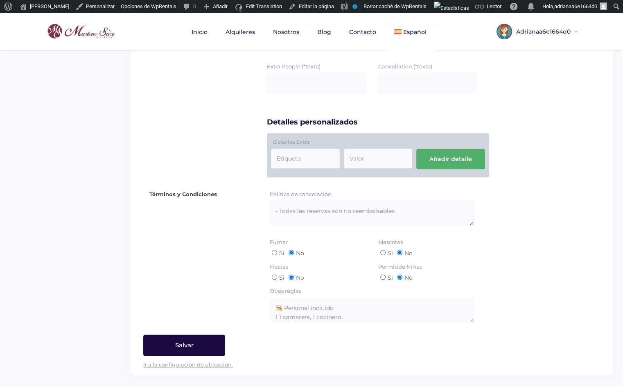
type input "2"
click at [191, 344] on input "Salvar" at bounding box center [184, 344] width 82 height 21
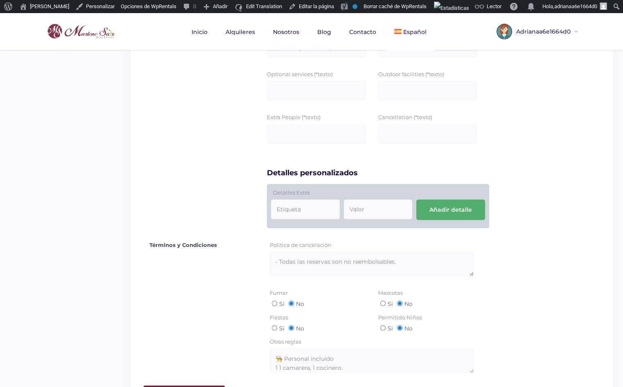
scroll to position [993, 0]
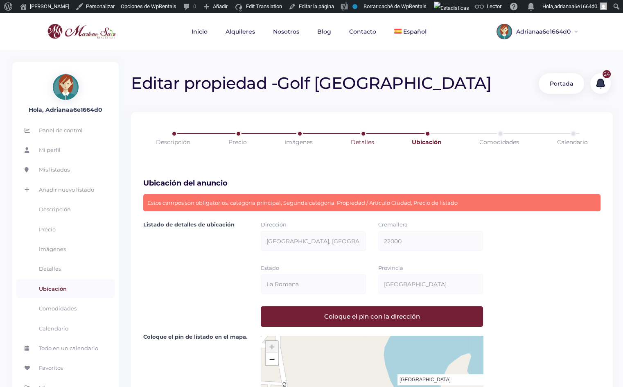
click at [364, 136] on link "Detalles" at bounding box center [361, 141] width 63 height 23
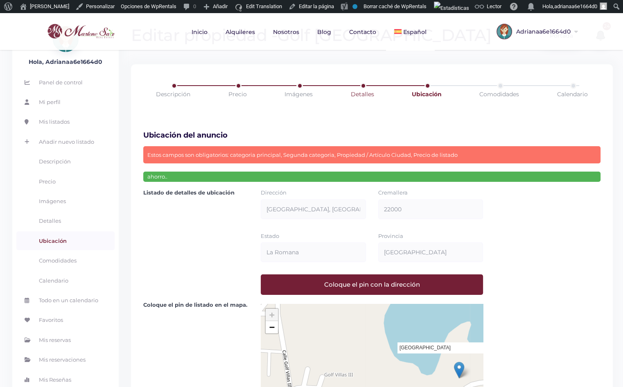
scroll to position [13, 0]
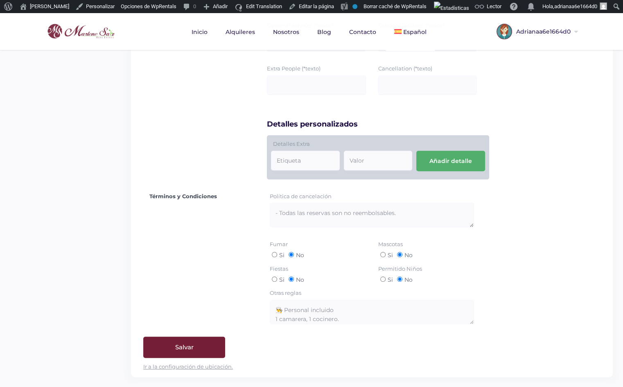
scroll to position [565, 0]
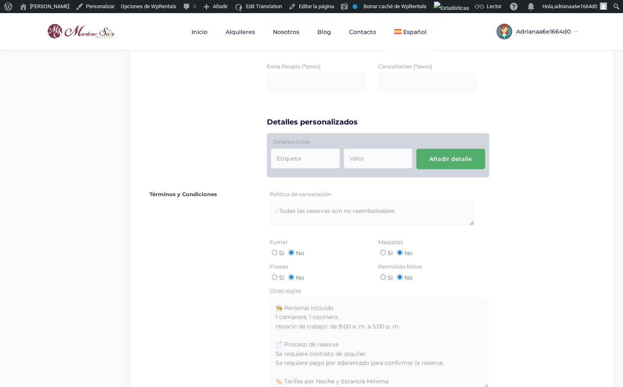
drag, startPoint x: 470, startPoint y: 320, endPoint x: 489, endPoint y: 389, distance: 71.3
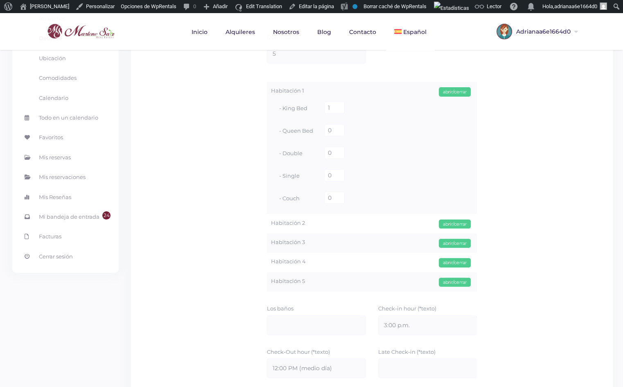
scroll to position [192, 0]
click at [455, 225] on div "abrir/cerrar" at bounding box center [455, 224] width 32 height 9
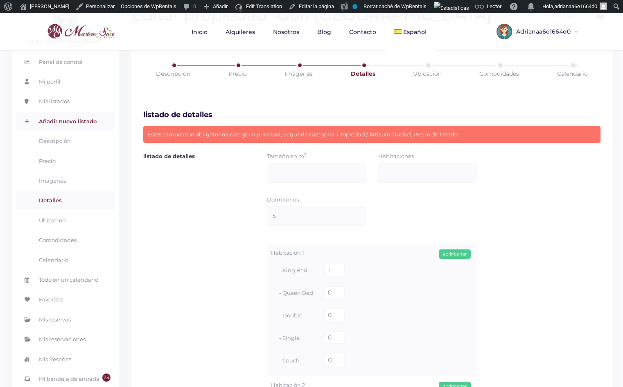
scroll to position [0, 0]
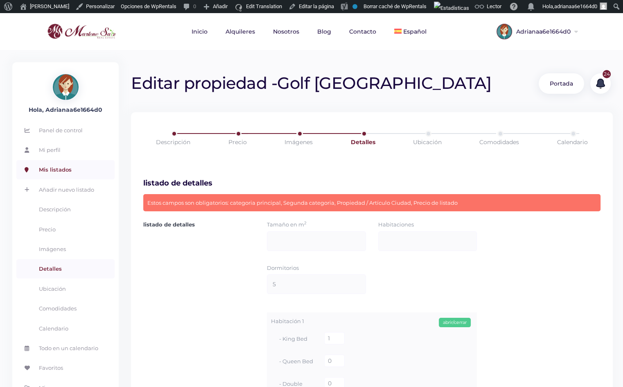
click at [54, 168] on link "Mis listados" at bounding box center [65, 169] width 98 height 19
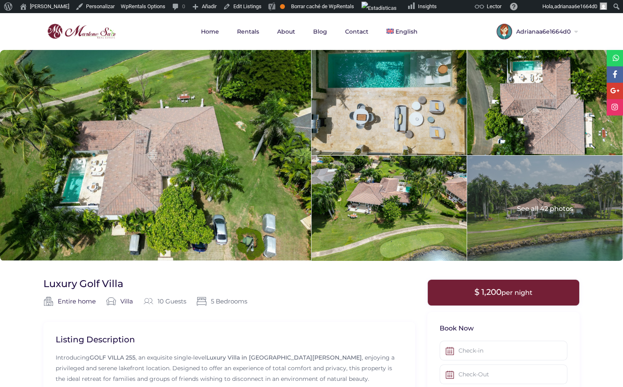
click at [405, 63] on link "Español" at bounding box center [431, 67] width 106 height 18
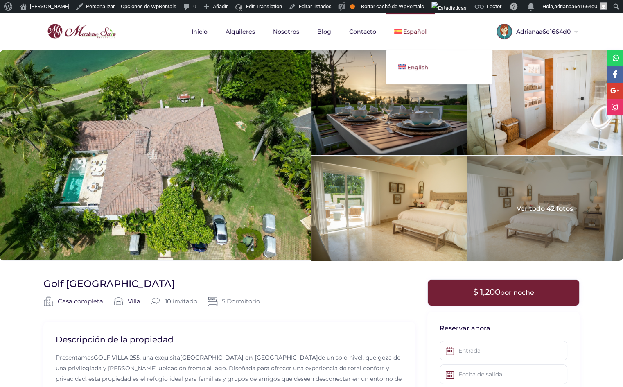
click at [410, 61] on link "English" at bounding box center [439, 67] width 106 height 18
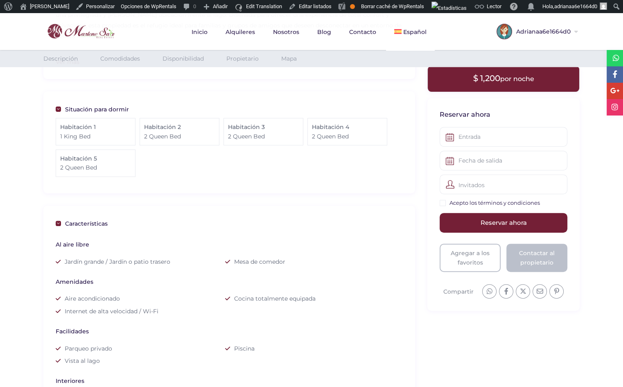
scroll to position [335, 0]
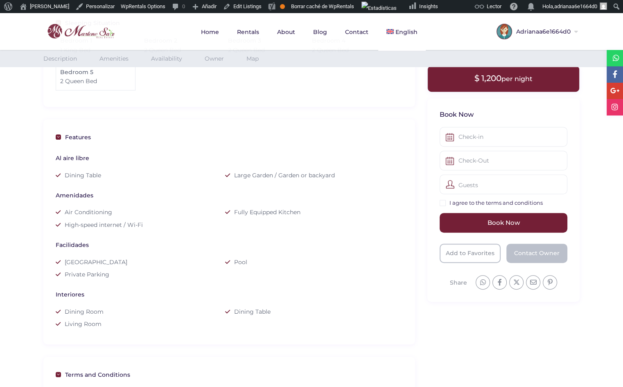
scroll to position [595, 0]
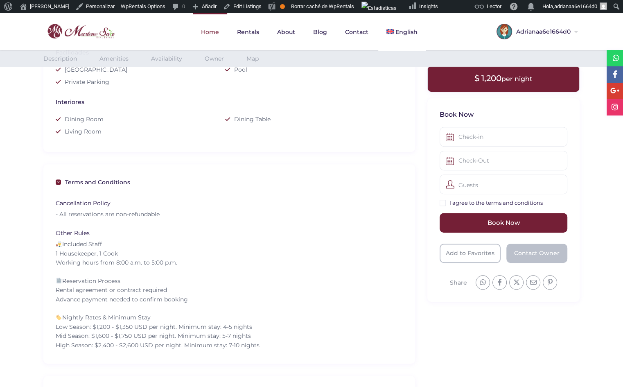
click at [210, 32] on link "Home" at bounding box center [210, 32] width 34 height 38
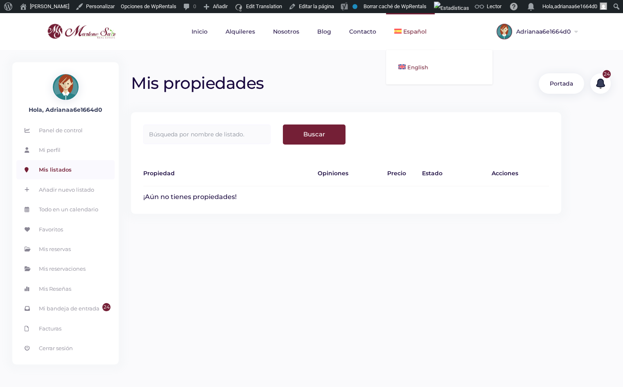
click at [406, 62] on link "English" at bounding box center [439, 67] width 106 height 18
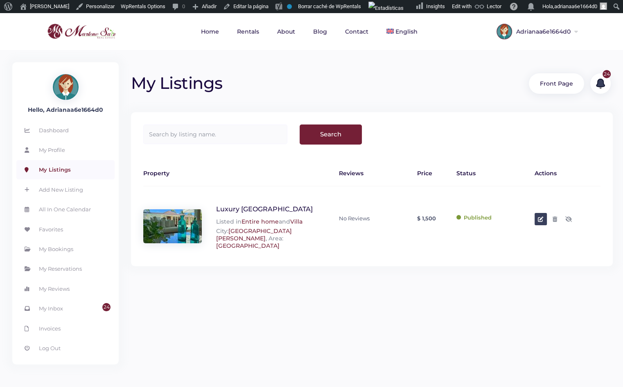
click at [539, 218] on icon at bounding box center [540, 218] width 5 height 5
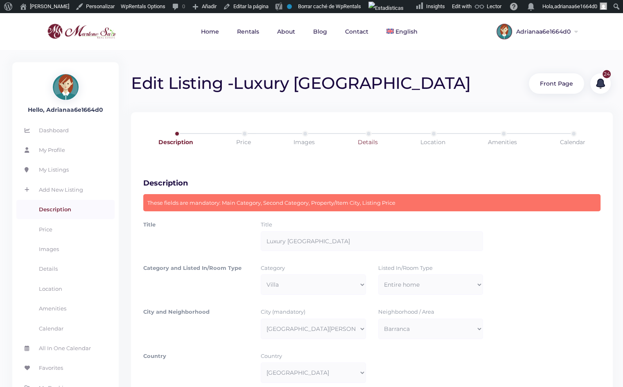
click at [360, 138] on link "Details" at bounding box center [367, 141] width 65 height 23
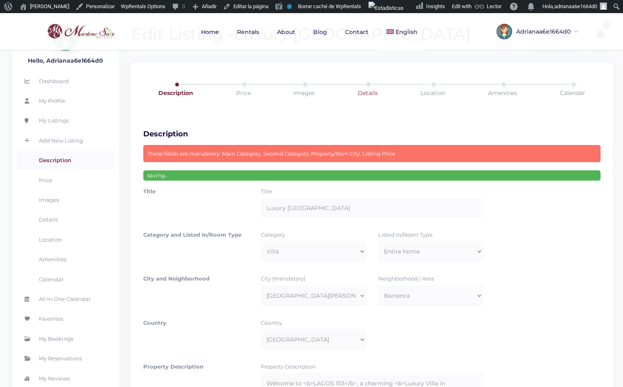
scroll to position [13, 0]
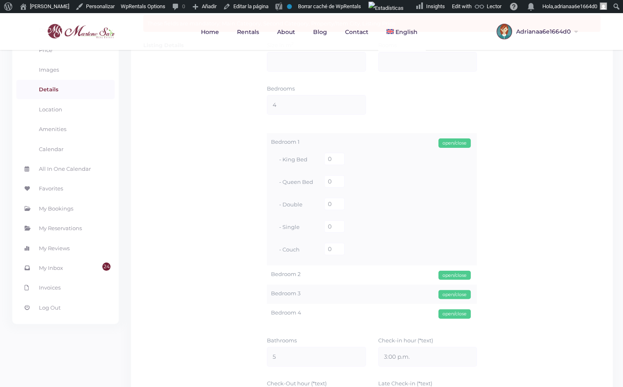
scroll to position [148, 0]
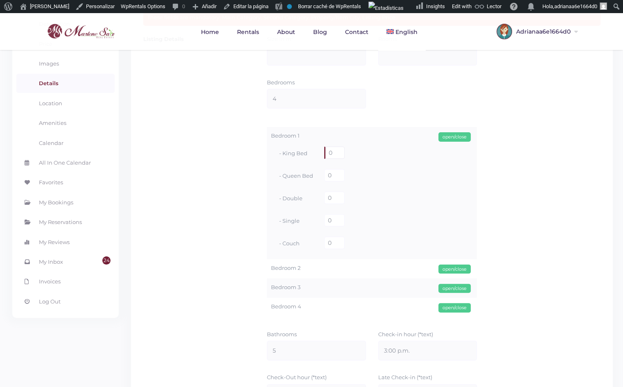
drag, startPoint x: 334, startPoint y: 152, endPoint x: 295, endPoint y: 149, distance: 38.6
click at [301, 150] on div "- King Bed 0" at bounding box center [372, 153] width 202 height 22
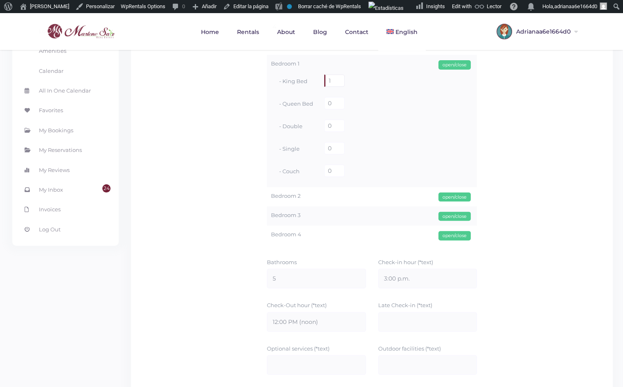
scroll to position [223, 0]
type input "1"
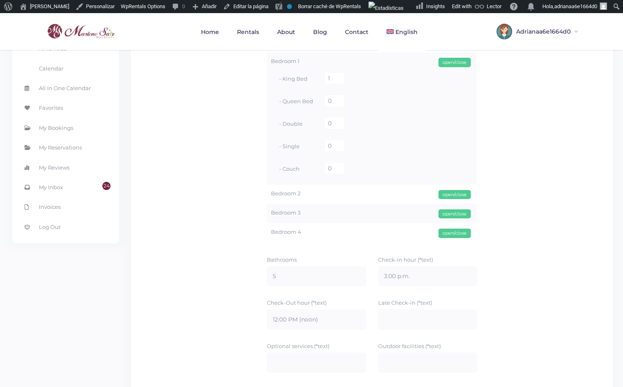
click at [451, 193] on div "open/close" at bounding box center [454, 194] width 32 height 9
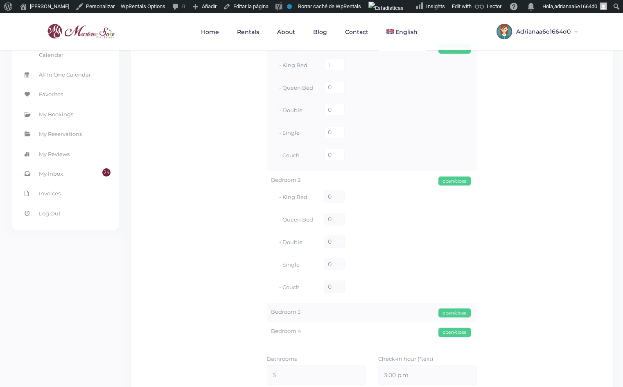
scroll to position [260, 0]
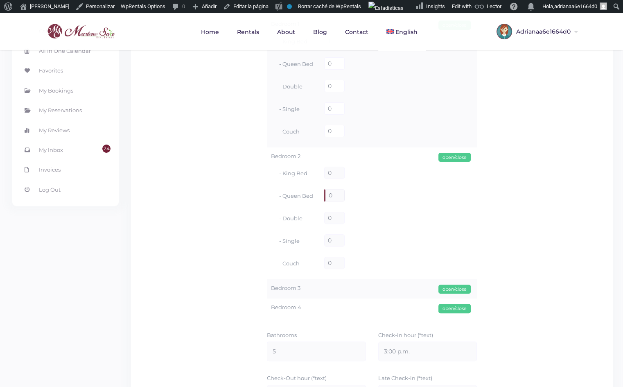
drag, startPoint x: 335, startPoint y: 191, endPoint x: 318, endPoint y: 195, distance: 17.6
click at [321, 195] on div "- Queen Bed 0" at bounding box center [372, 196] width 202 height 22
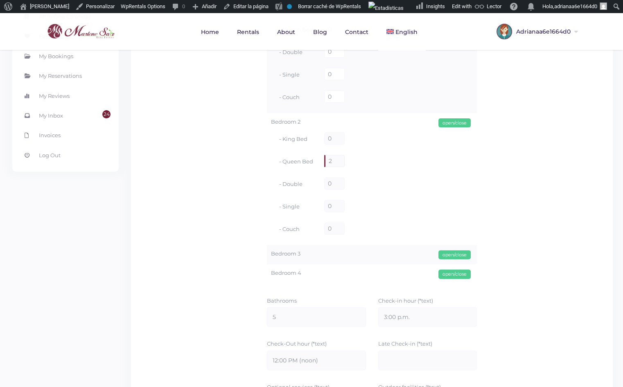
scroll to position [297, 0]
type input "2"
click at [449, 254] on div "open/close" at bounding box center [454, 251] width 32 height 9
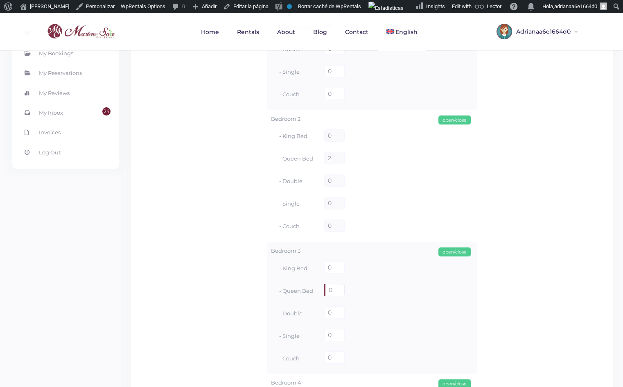
drag, startPoint x: 334, startPoint y: 288, endPoint x: 321, endPoint y: 288, distance: 12.7
click at [325, 288] on input "0" at bounding box center [334, 289] width 20 height 12
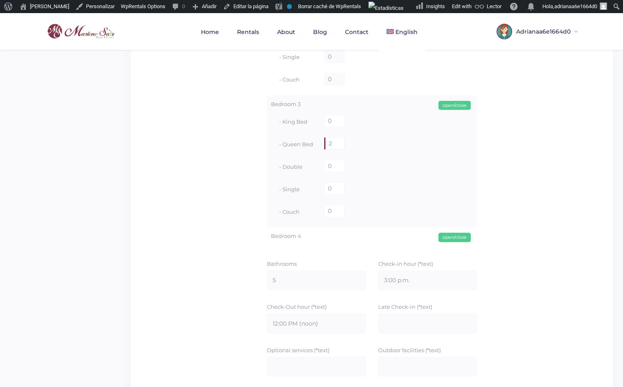
scroll to position [446, 0]
type input "2"
click at [445, 234] on div "open/close" at bounding box center [454, 234] width 32 height 9
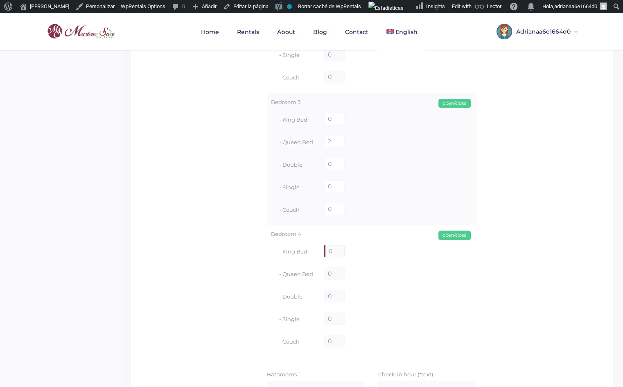
drag, startPoint x: 338, startPoint y: 254, endPoint x: 288, endPoint y: 255, distance: 50.3
click at [288, 255] on div "- King Bed 0" at bounding box center [372, 252] width 202 height 22
drag, startPoint x: 333, startPoint y: 272, endPoint x: 306, endPoint y: 278, distance: 27.9
click at [309, 277] on div "- Queen Bed 0" at bounding box center [372, 274] width 202 height 22
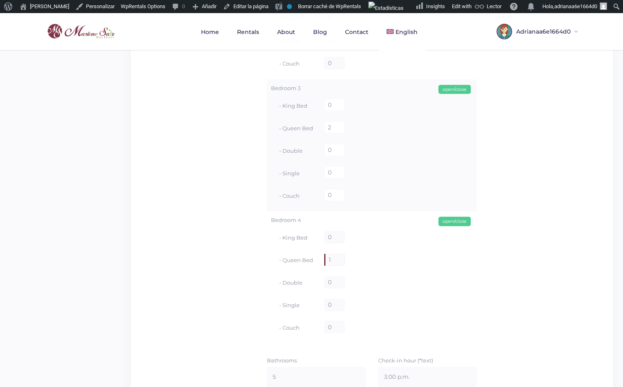
scroll to position [483, 0]
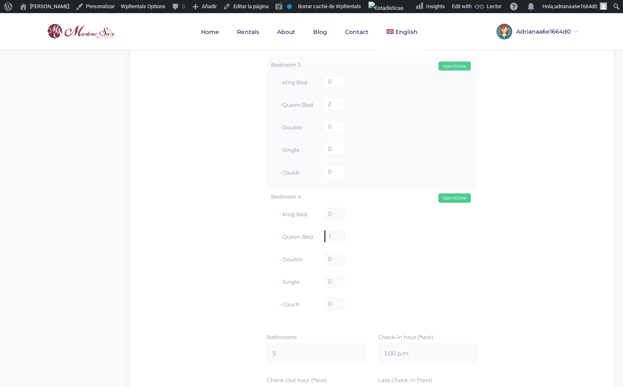
type input "1"
drag, startPoint x: 337, startPoint y: 306, endPoint x: 319, endPoint y: 310, distance: 18.1
click at [319, 310] on div "- Couch 0" at bounding box center [372, 304] width 202 height 22
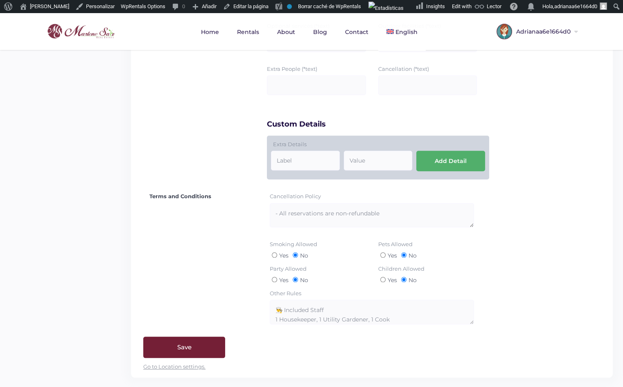
scroll to position [882, 0]
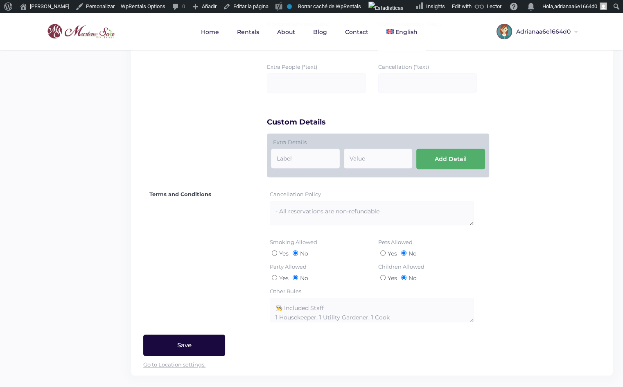
type input "1"
click at [182, 344] on input "Save" at bounding box center [184, 344] width 82 height 21
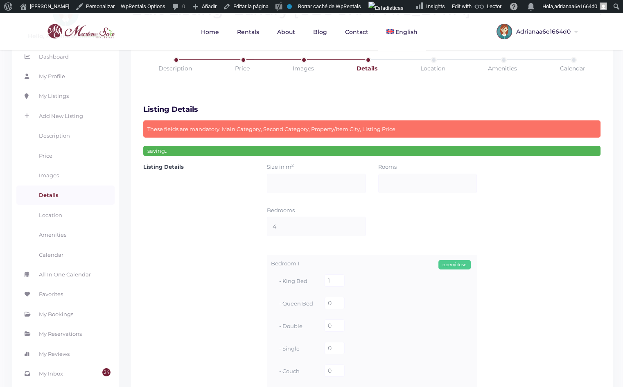
scroll to position [13, 0]
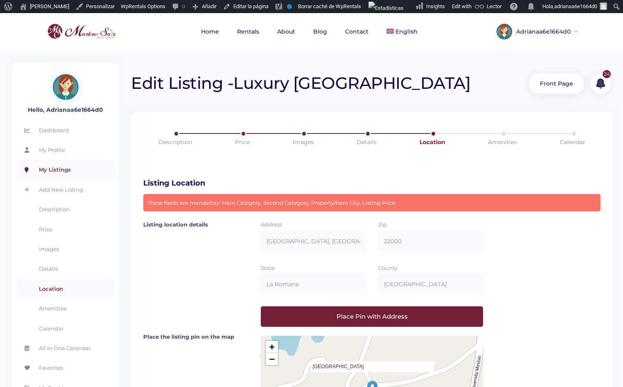
click at [64, 170] on link "My Listings" at bounding box center [65, 169] width 98 height 19
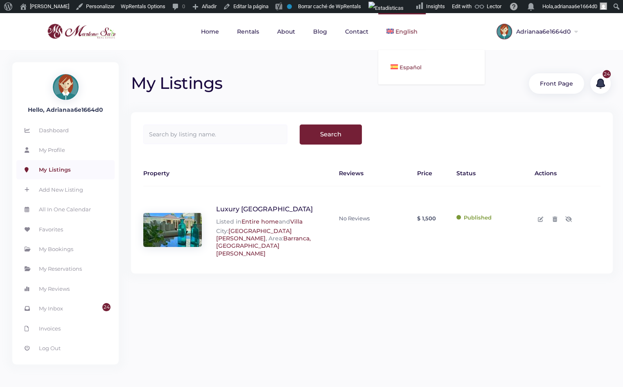
click at [405, 66] on span "Español" at bounding box center [410, 67] width 22 height 7
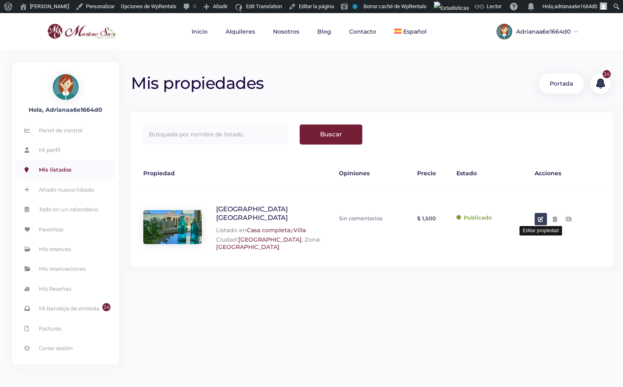
click at [536, 220] on link at bounding box center [540, 219] width 12 height 12
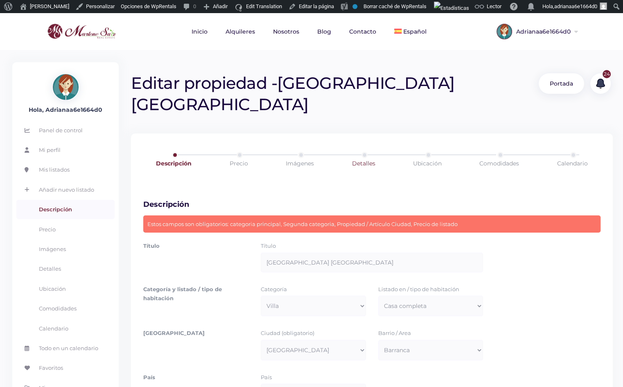
click at [367, 152] on link "Detalles" at bounding box center [362, 163] width 63 height 23
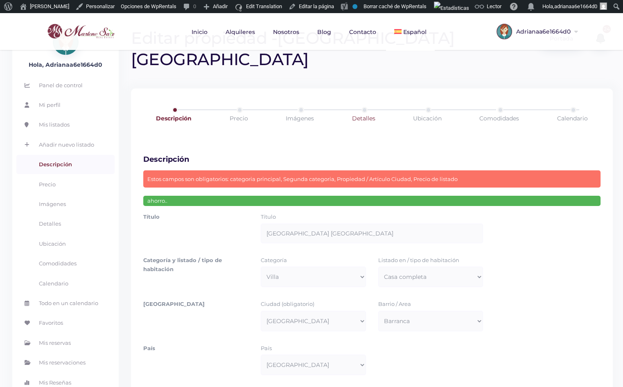
scroll to position [13, 0]
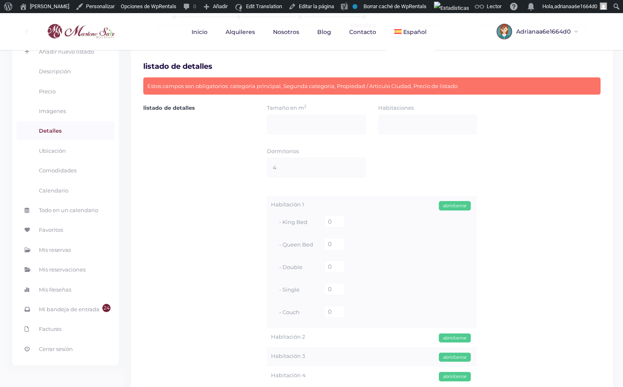
scroll to position [111, 0]
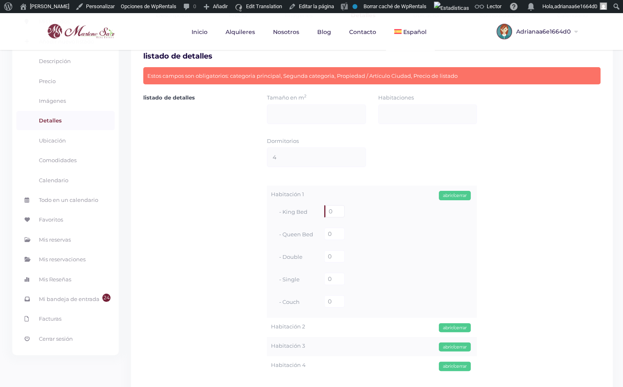
click at [333, 205] on input "0" at bounding box center [334, 211] width 20 height 12
type input "1"
drag, startPoint x: 458, startPoint y: 305, endPoint x: 450, endPoint y: 304, distance: 8.2
click at [458, 323] on div "abrir/cerrar" at bounding box center [455, 327] width 32 height 9
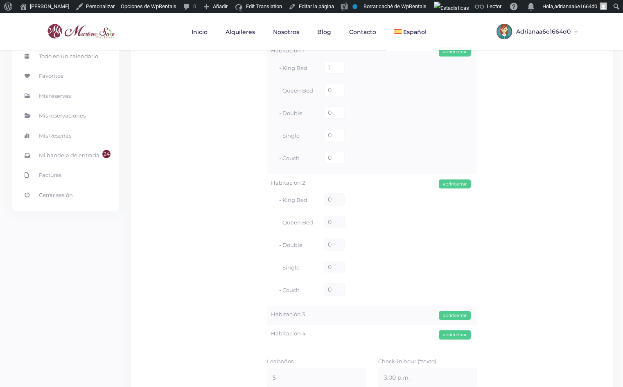
scroll to position [260, 0]
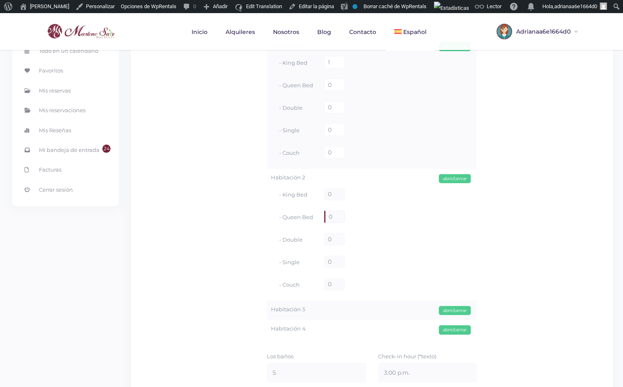
drag, startPoint x: 335, startPoint y: 194, endPoint x: 306, endPoint y: 188, distance: 29.8
click at [303, 206] on div "- Queen Bed 0" at bounding box center [372, 217] width 202 height 22
type input "2"
click at [450, 306] on div "abrir/cerrar" at bounding box center [455, 310] width 32 height 9
drag, startPoint x: 332, startPoint y: 327, endPoint x: 320, endPoint y: 328, distance: 12.0
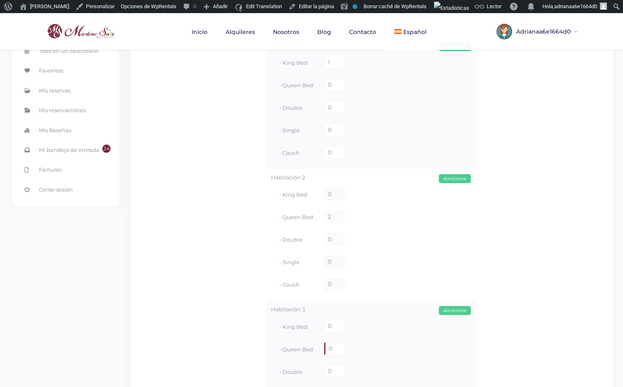
click at [320, 338] on div "- Queen Bed 0" at bounding box center [372, 349] width 202 height 22
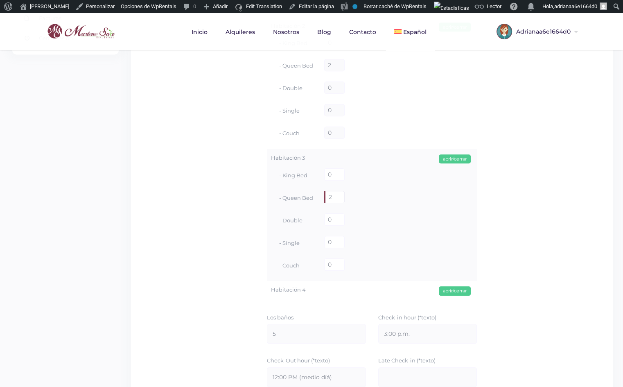
scroll to position [446, 0]
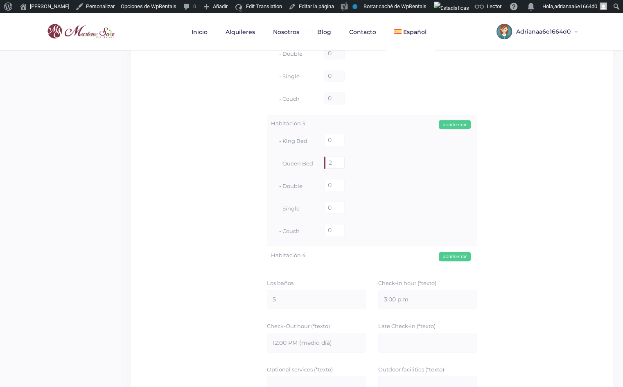
type input "2"
click at [443, 252] on div "abrir/cerrar" at bounding box center [455, 256] width 32 height 9
drag, startPoint x: 335, startPoint y: 273, endPoint x: 315, endPoint y: 273, distance: 19.6
click at [315, 284] on div "- Queen Bed 0" at bounding box center [372, 295] width 202 height 22
type input "1"
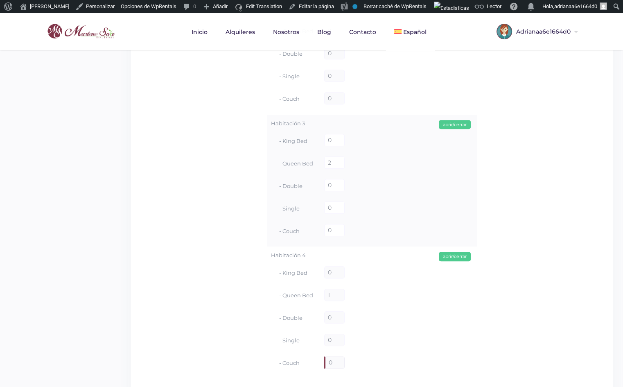
drag, startPoint x: 333, startPoint y: 338, endPoint x: 311, endPoint y: 340, distance: 22.6
click at [313, 352] on div "- Couch 0" at bounding box center [372, 363] width 202 height 22
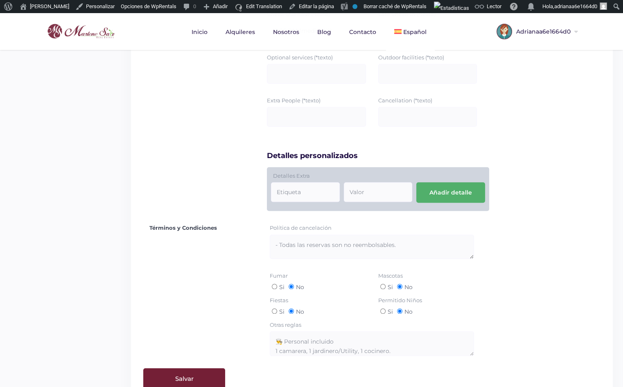
scroll to position [882, 0]
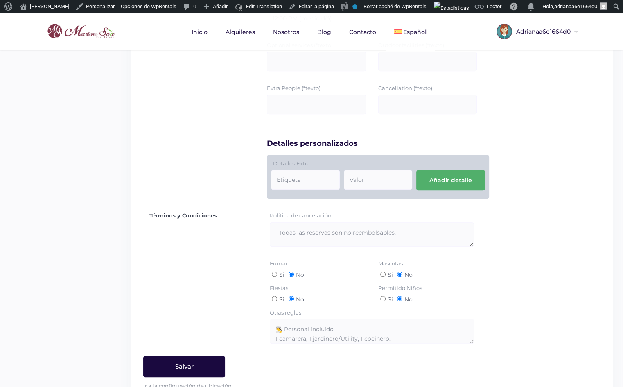
type input "1"
drag, startPoint x: 179, startPoint y: 344, endPoint x: 187, endPoint y: 339, distance: 9.9
click at [179, 355] on input "Salvar" at bounding box center [184, 365] width 82 height 21
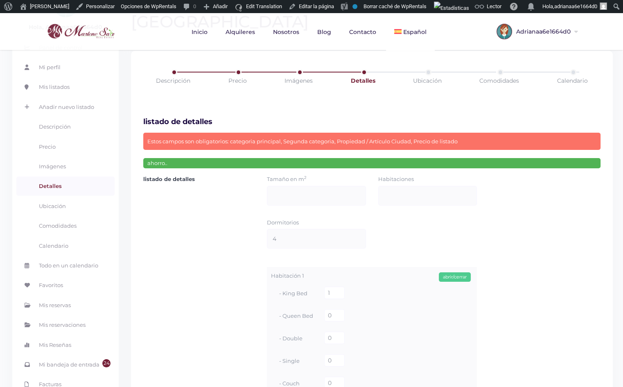
scroll to position [13, 0]
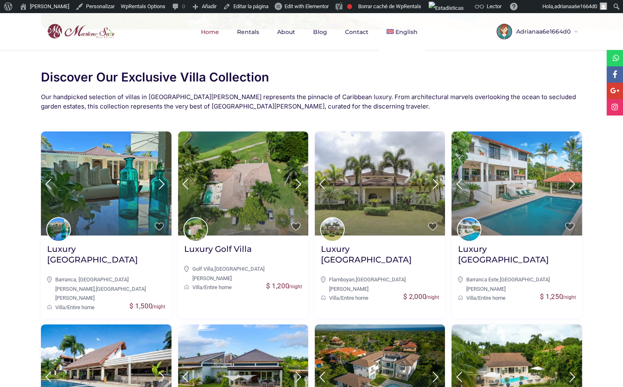
scroll to position [297, 0]
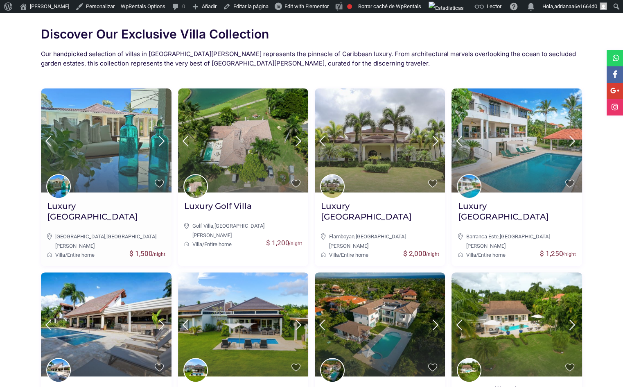
click at [81, 121] on img at bounding box center [106, 140] width 130 height 104
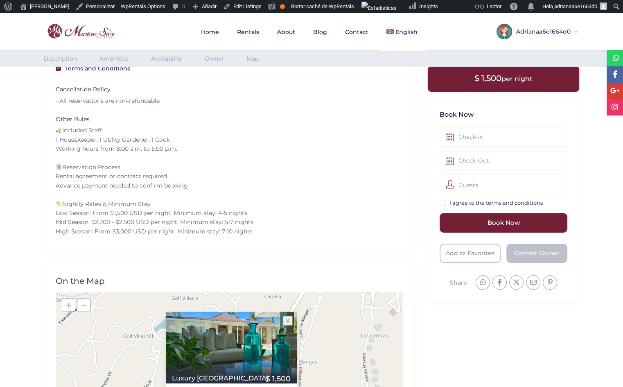
scroll to position [669, 0]
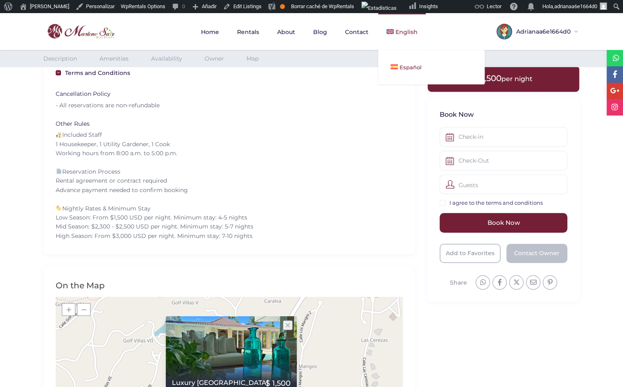
click at [405, 64] on span "Español" at bounding box center [410, 67] width 22 height 7
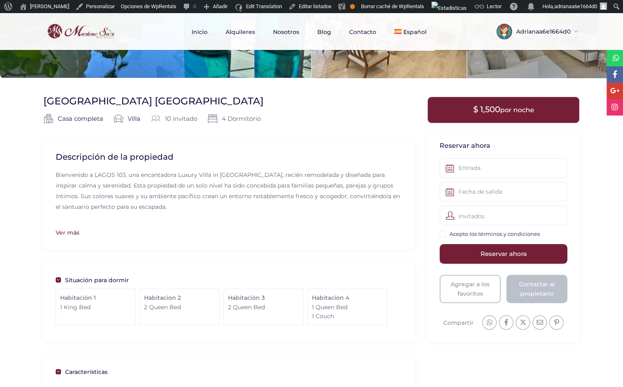
scroll to position [148, 0]
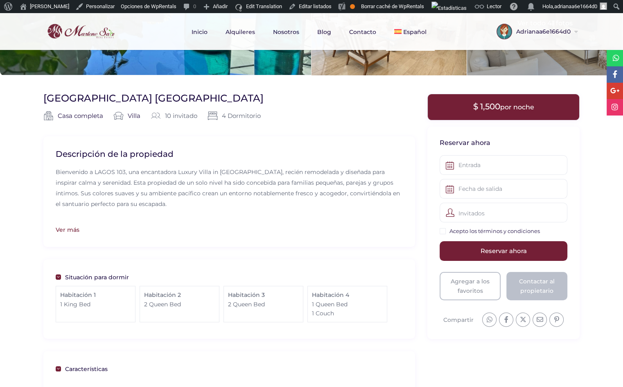
click at [68, 230] on div "Ver más" at bounding box center [229, 229] width 347 height 9
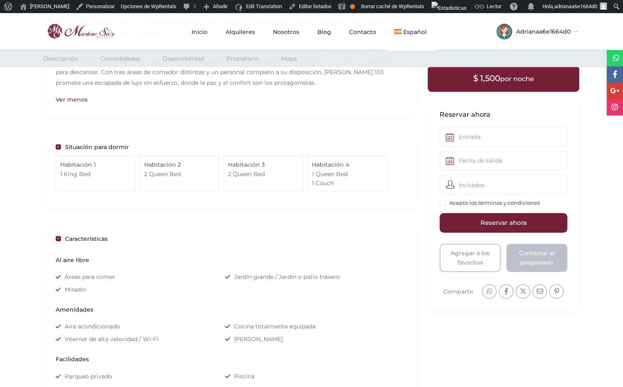
scroll to position [297, 0]
